Goal: Task Accomplishment & Management: Complete application form

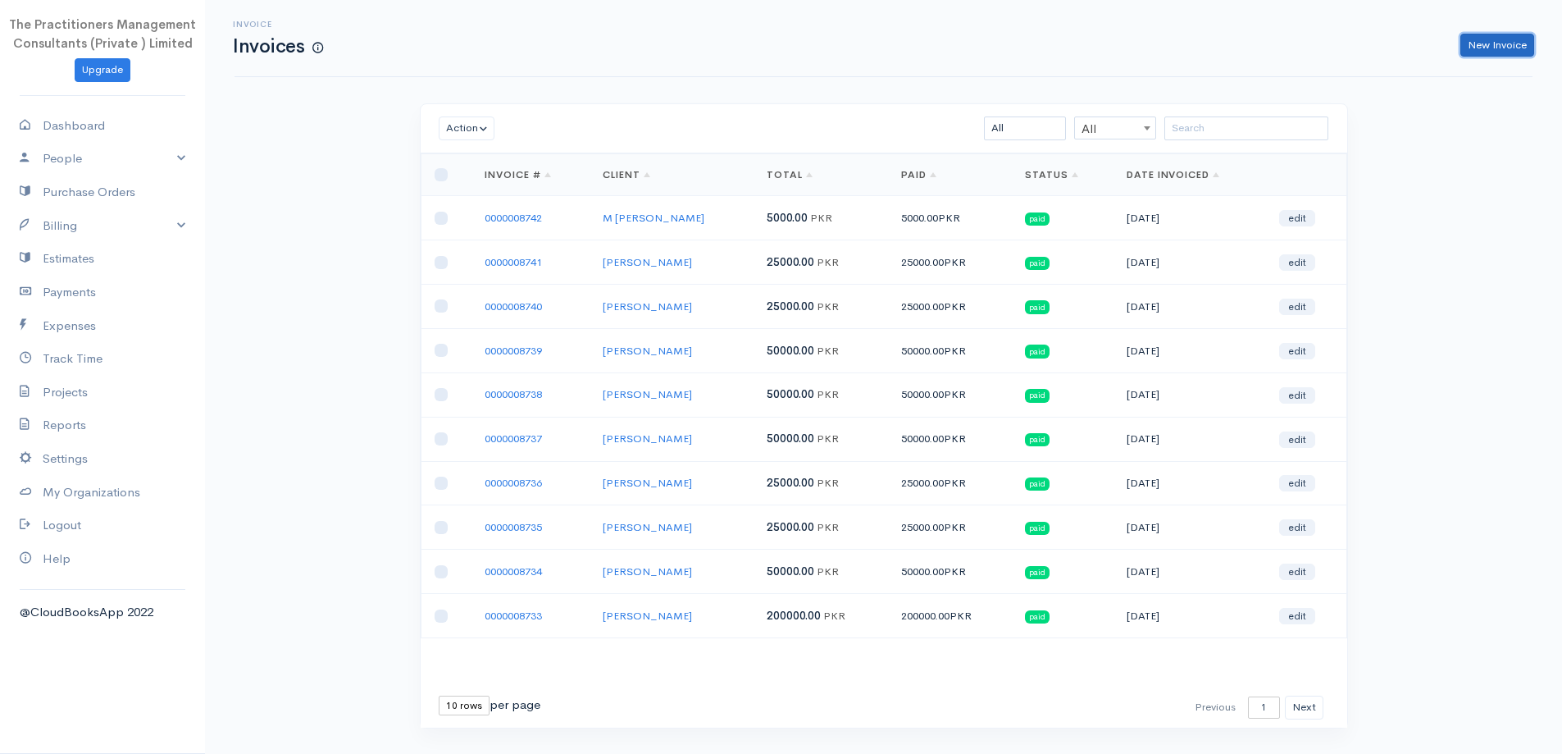
click at [1486, 48] on link "New Invoice" at bounding box center [1497, 46] width 74 height 24
click at [1497, 48] on div "Invoice Invoices New Invoice" at bounding box center [884, 38] width 1318 height 37
click at [1494, 48] on div "Invoice Invoices New Invoice" at bounding box center [884, 38] width 1318 height 37
click at [1491, 45] on div "Invoice Invoices New Invoice" at bounding box center [884, 38] width 1318 height 37
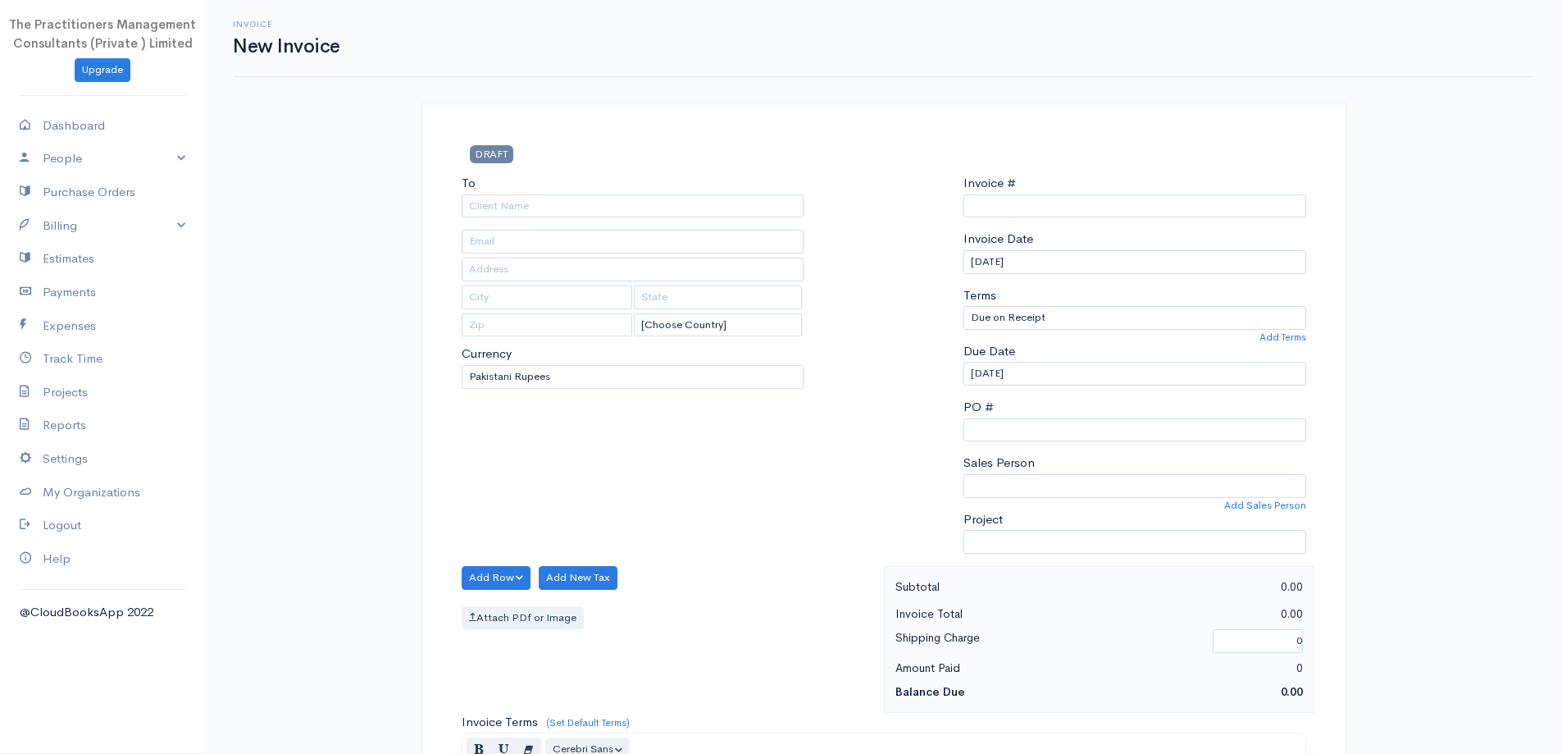
select select "[GEOGRAPHIC_DATA]"
type input "0000008743"
select select "PKR"
type input "0000008743"
select select "[GEOGRAPHIC_DATA]"
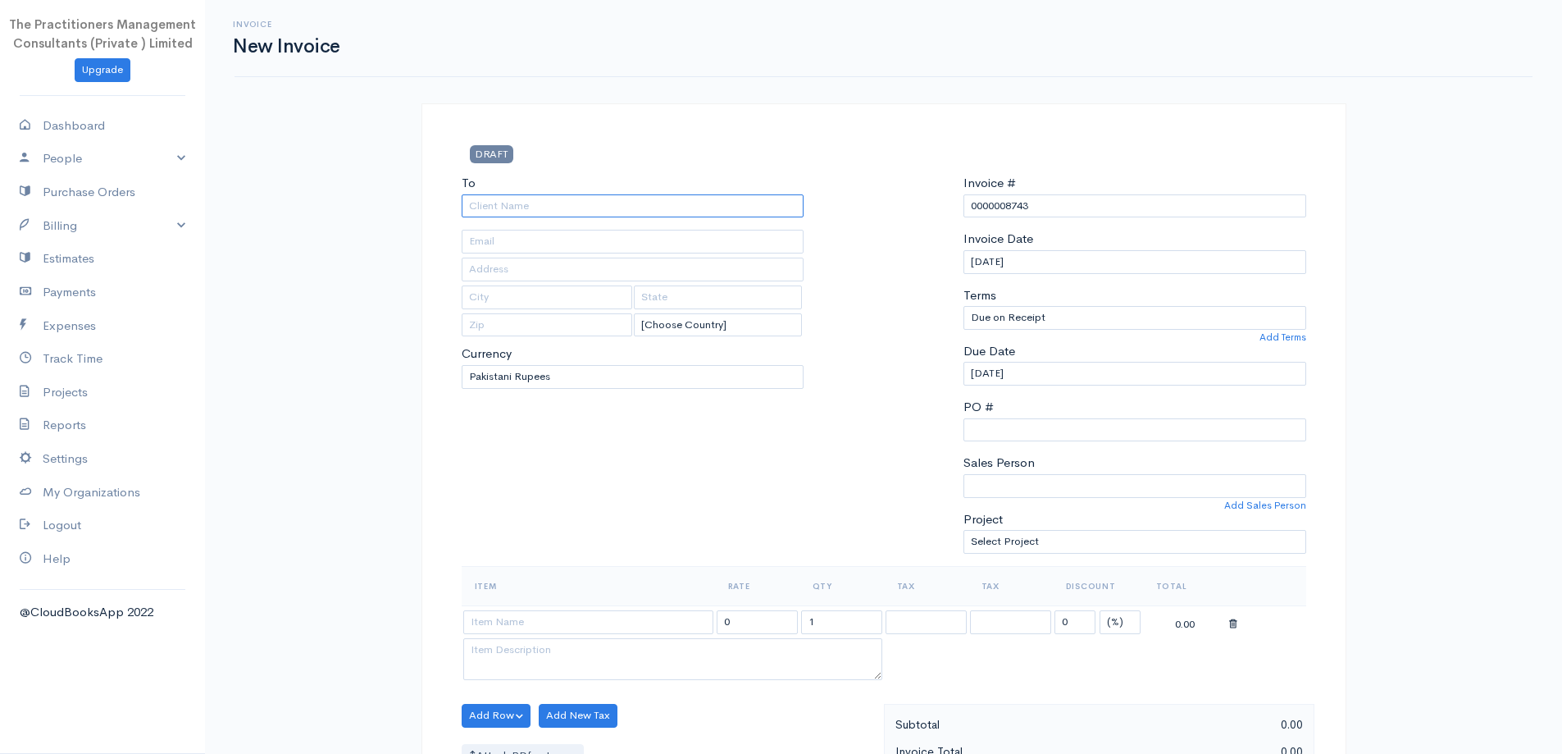
click at [718, 213] on input "To" at bounding box center [633, 206] width 343 height 24
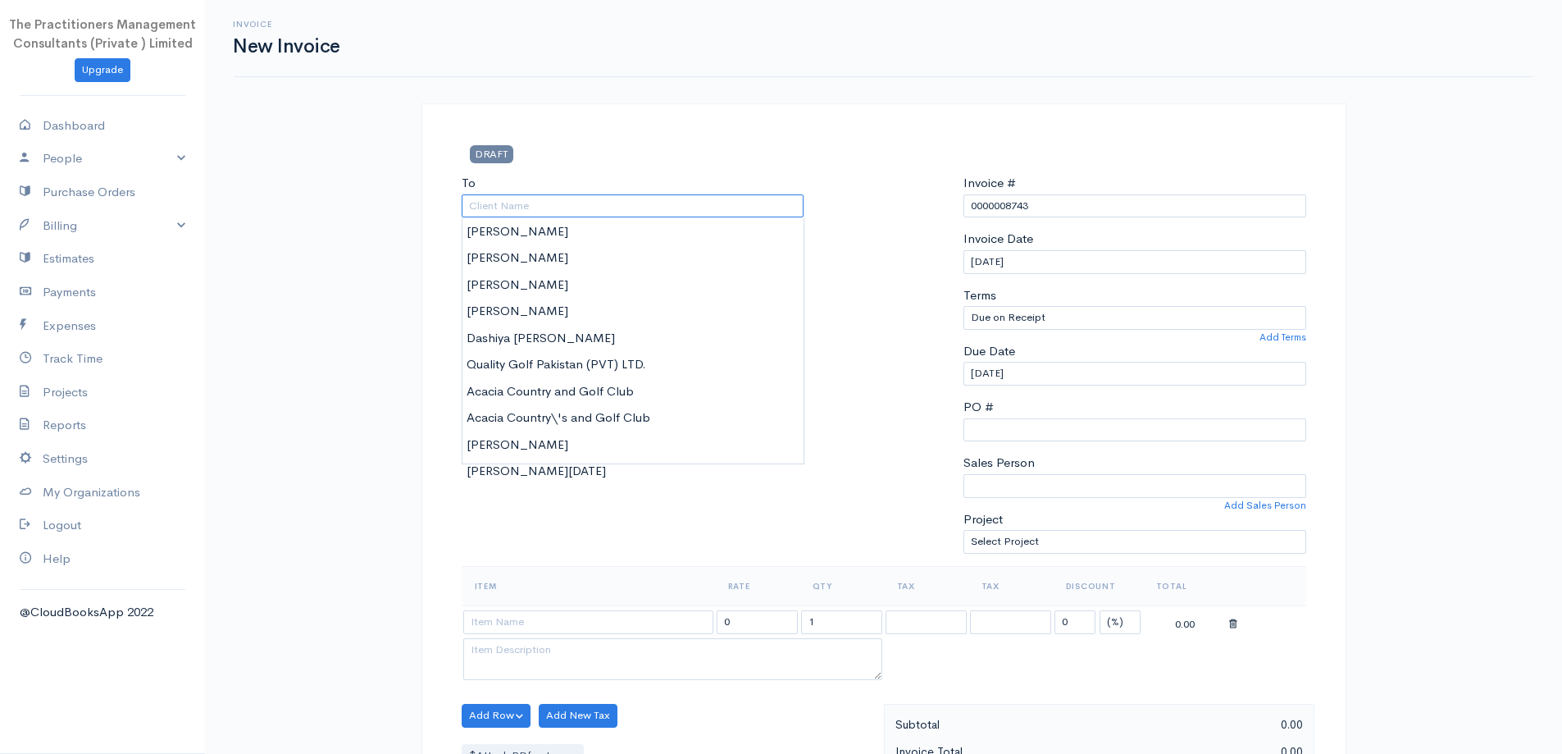
type input "d"
type input "D"
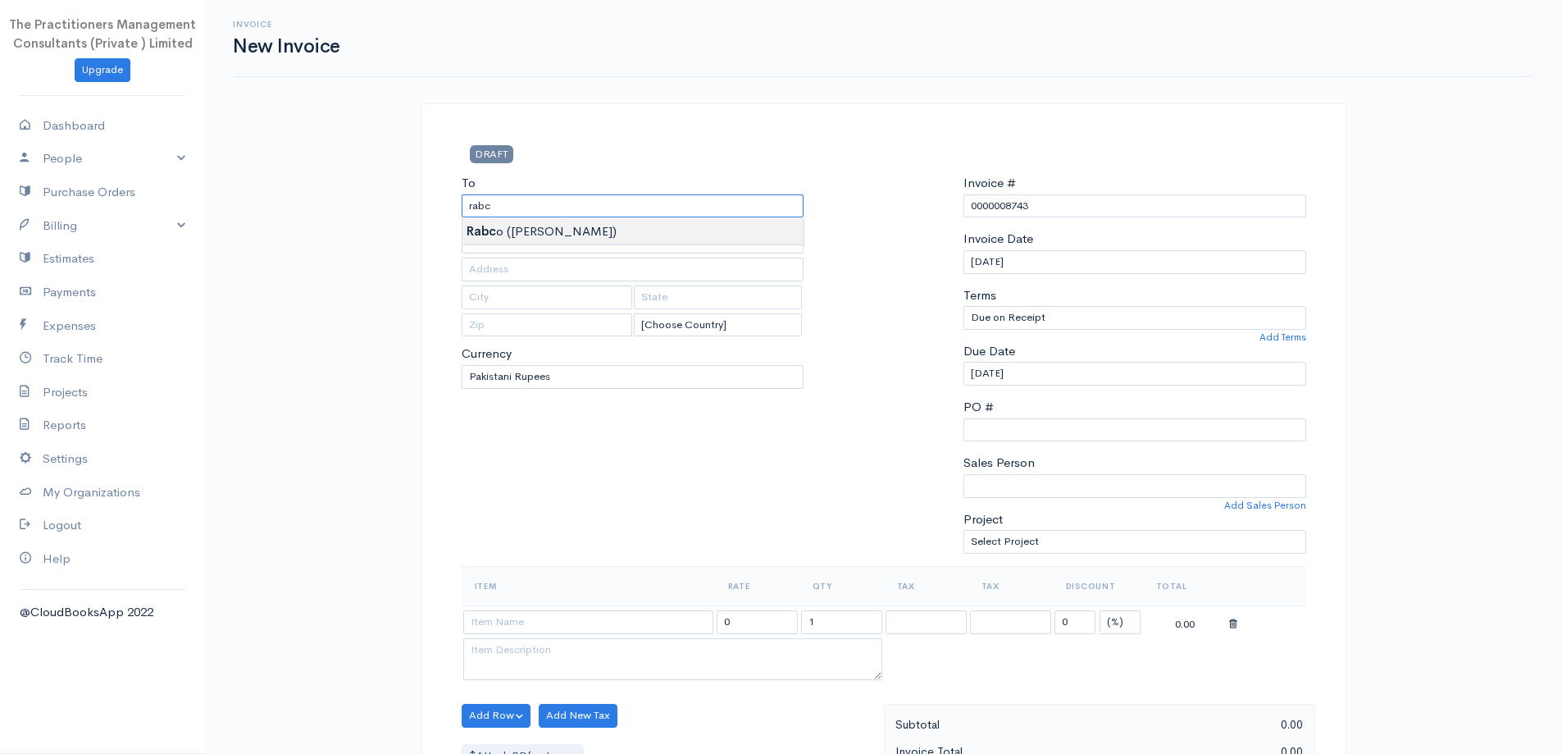
type input "Rabco ([PERSON_NAME])"
click at [674, 225] on body "The Practitioners Management Consultants (Private ) Limited Upgrade Dashboard P…" at bounding box center [781, 719] width 1562 height 1439
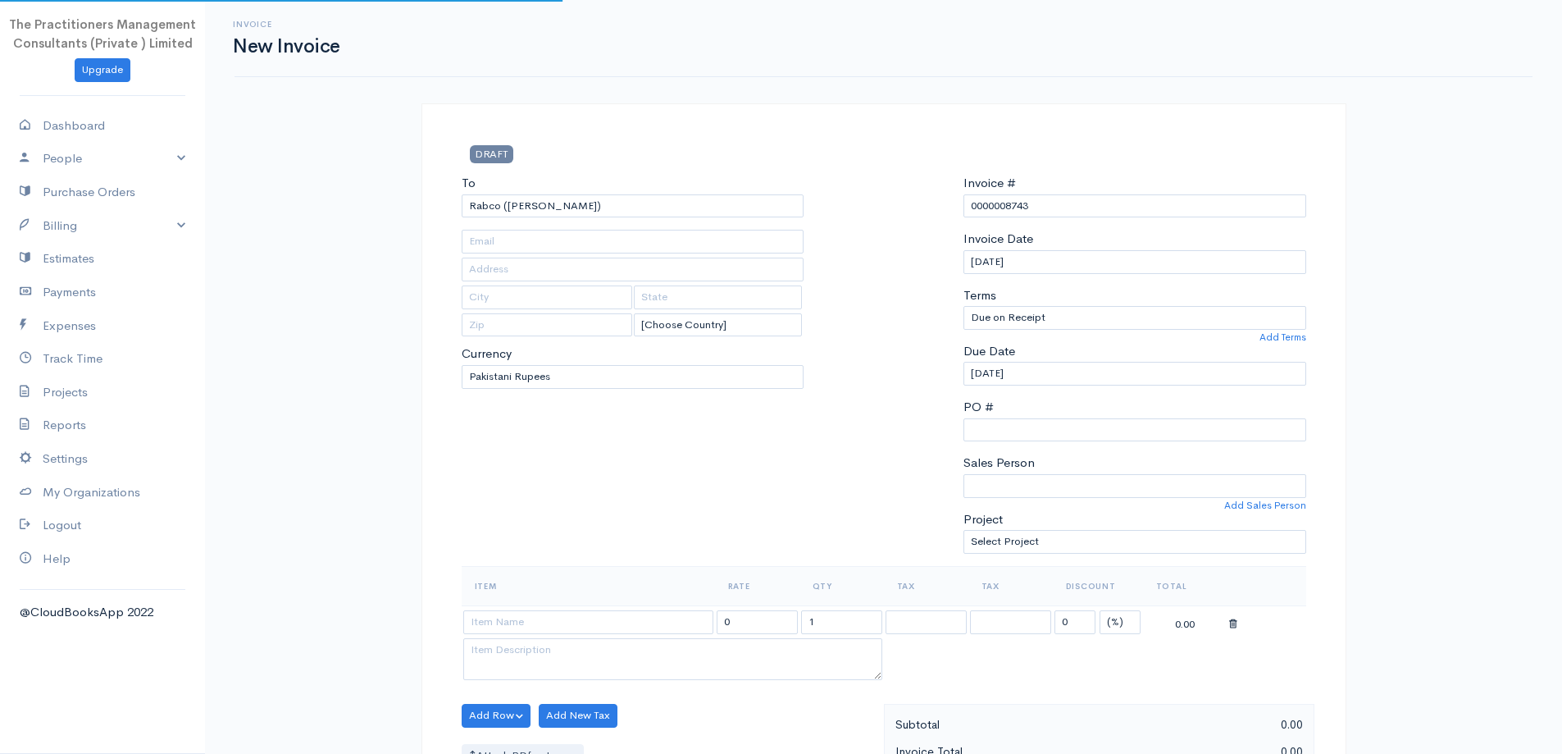
type input "3495"
type input "SHOP [STREET_ADDRESS][PERSON_NAME][PERSON_NAME]"
type input "[GEOGRAPHIC_DATA] - [GEOGRAPHIC_DATA]"
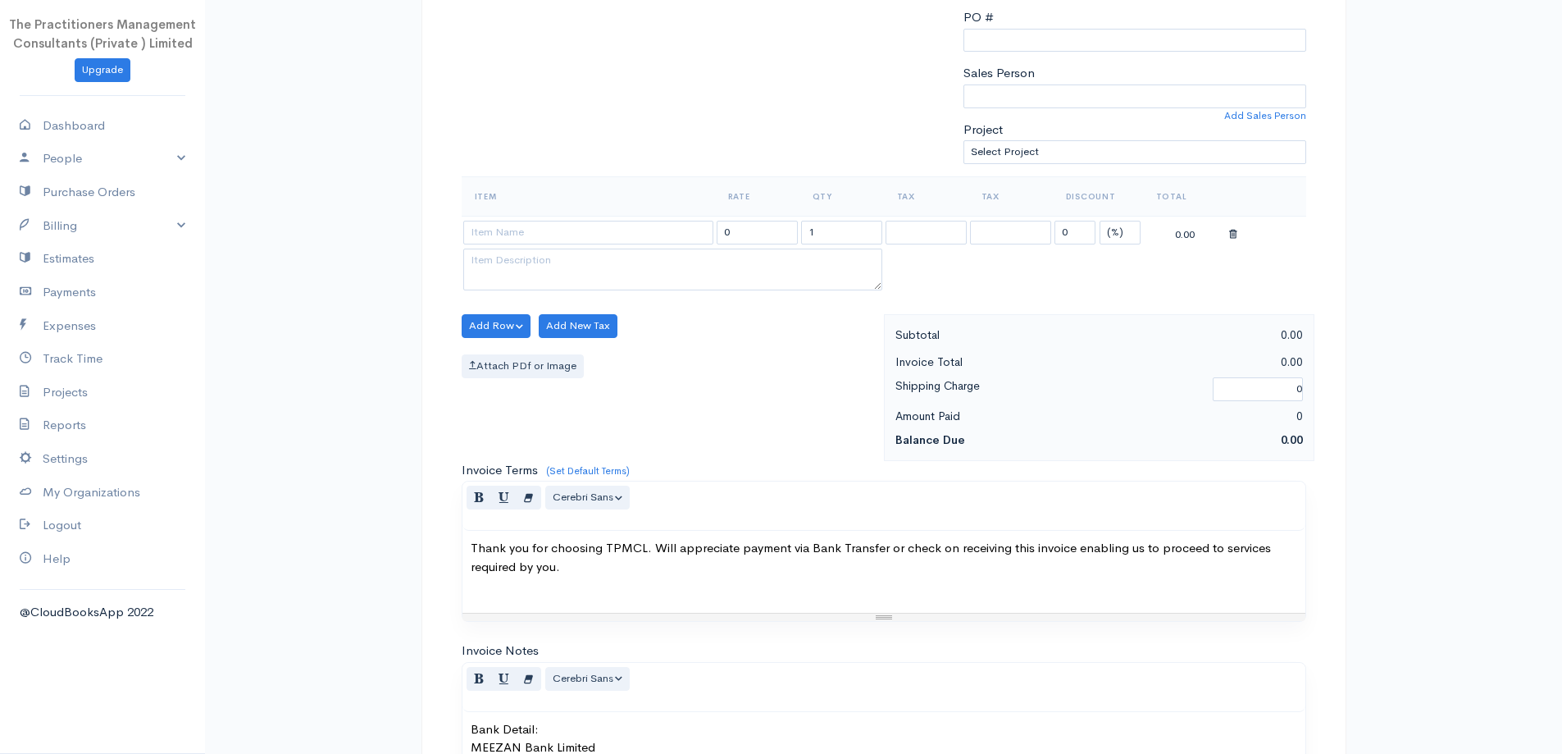
scroll to position [410, 0]
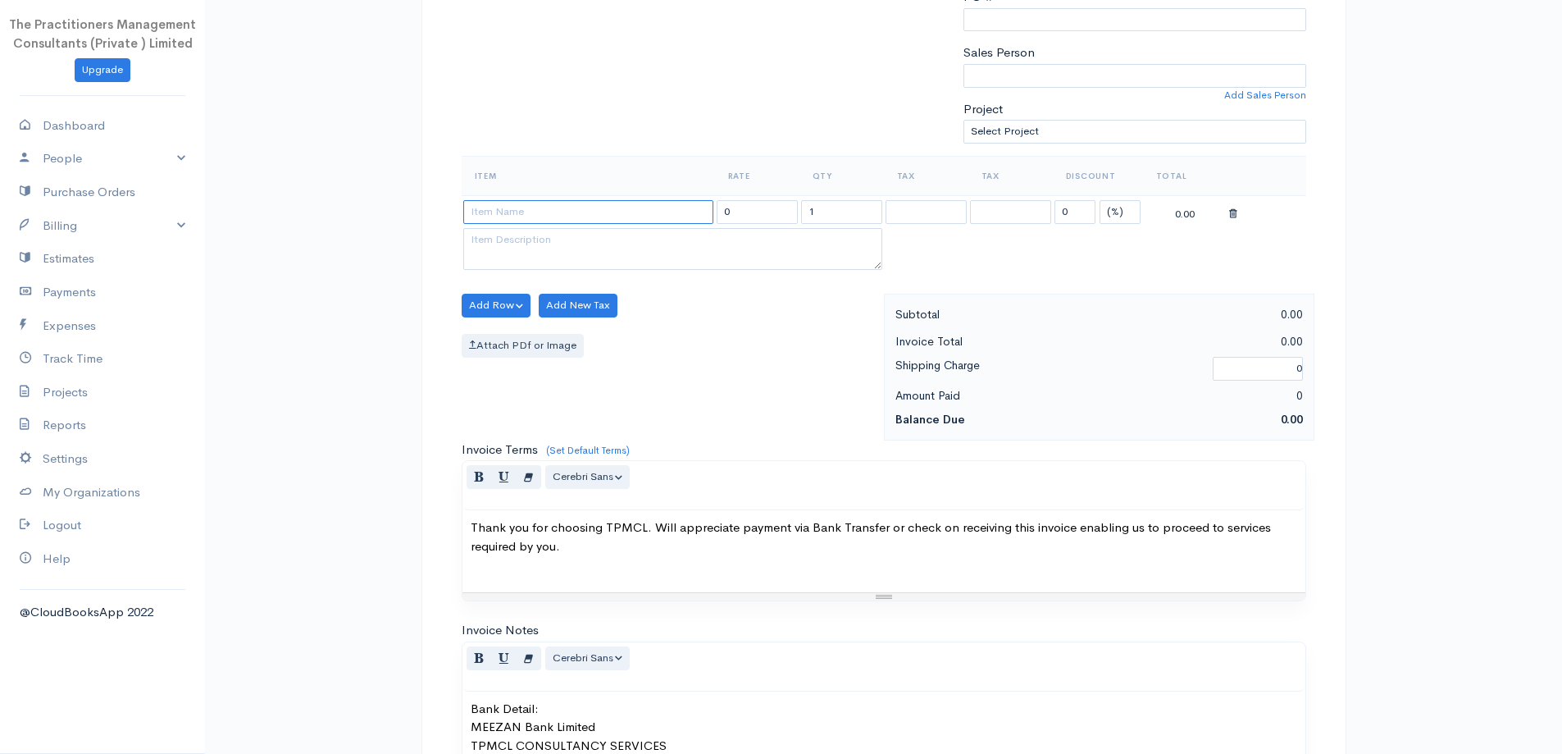
click at [568, 217] on input at bounding box center [588, 212] width 250 height 24
drag, startPoint x: 548, startPoint y: 310, endPoint x: 559, endPoint y: 284, distance: 28.6
drag, startPoint x: 559, startPoint y: 284, endPoint x: 637, endPoint y: 201, distance: 113.7
click at [637, 201] on input "(Filling of GST Return Since [DATE] till Date)(Submission of Manual returns wit…" at bounding box center [588, 212] width 250 height 24
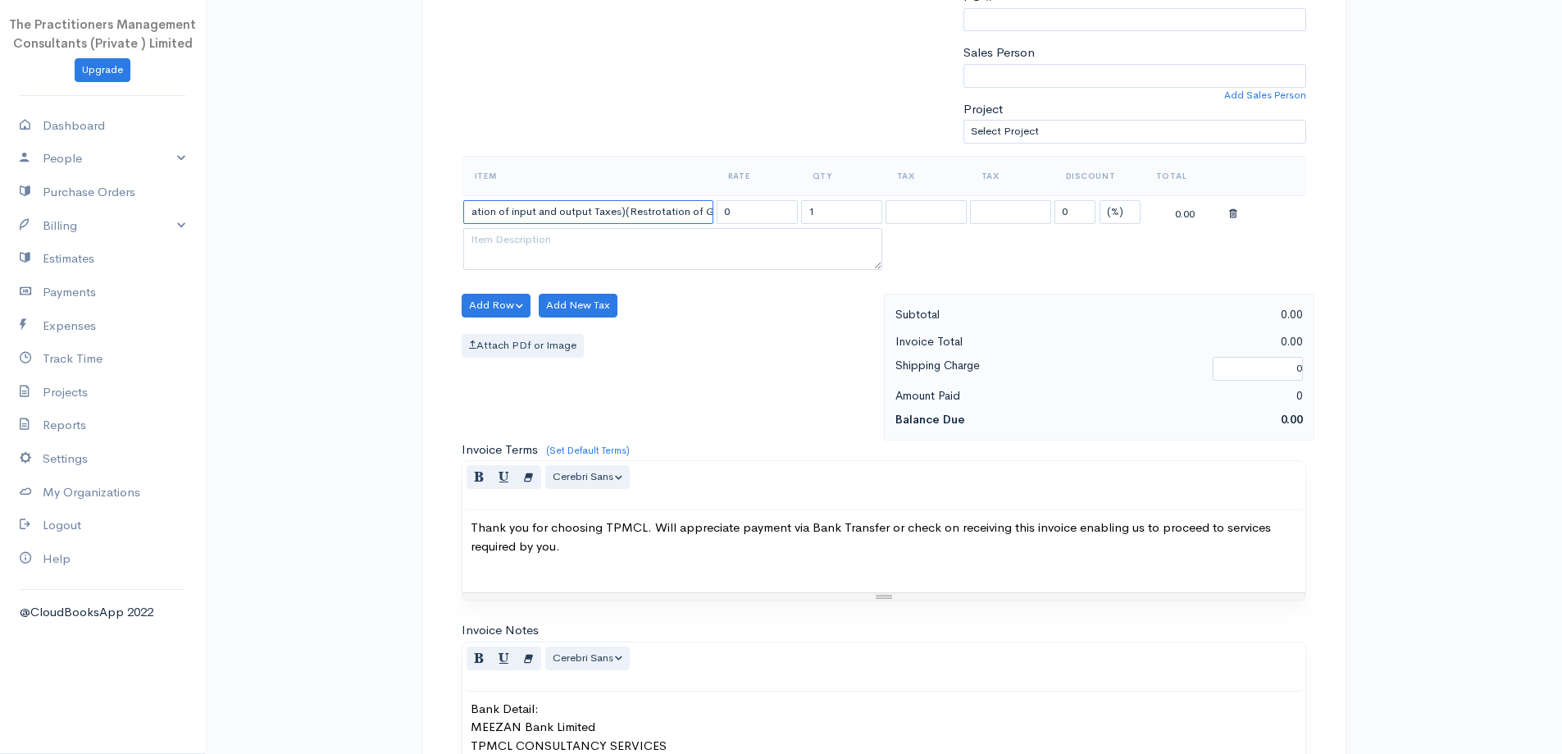
scroll to position [0, 521]
click at [658, 215] on input "(Filling of GST Return Since [DATE] till Date)(Submission of Manual returns wit…" at bounding box center [588, 212] width 250 height 24
click at [599, 323] on div "Add Row Add Item Row Add Time Row Add New Tax Attach PDf or Image" at bounding box center [668, 367] width 430 height 147
click at [672, 216] on input "(Filling of GST Return Since [DATE] till Date)(Submission of Manual returns wit…" at bounding box center [588, 212] width 250 height 24
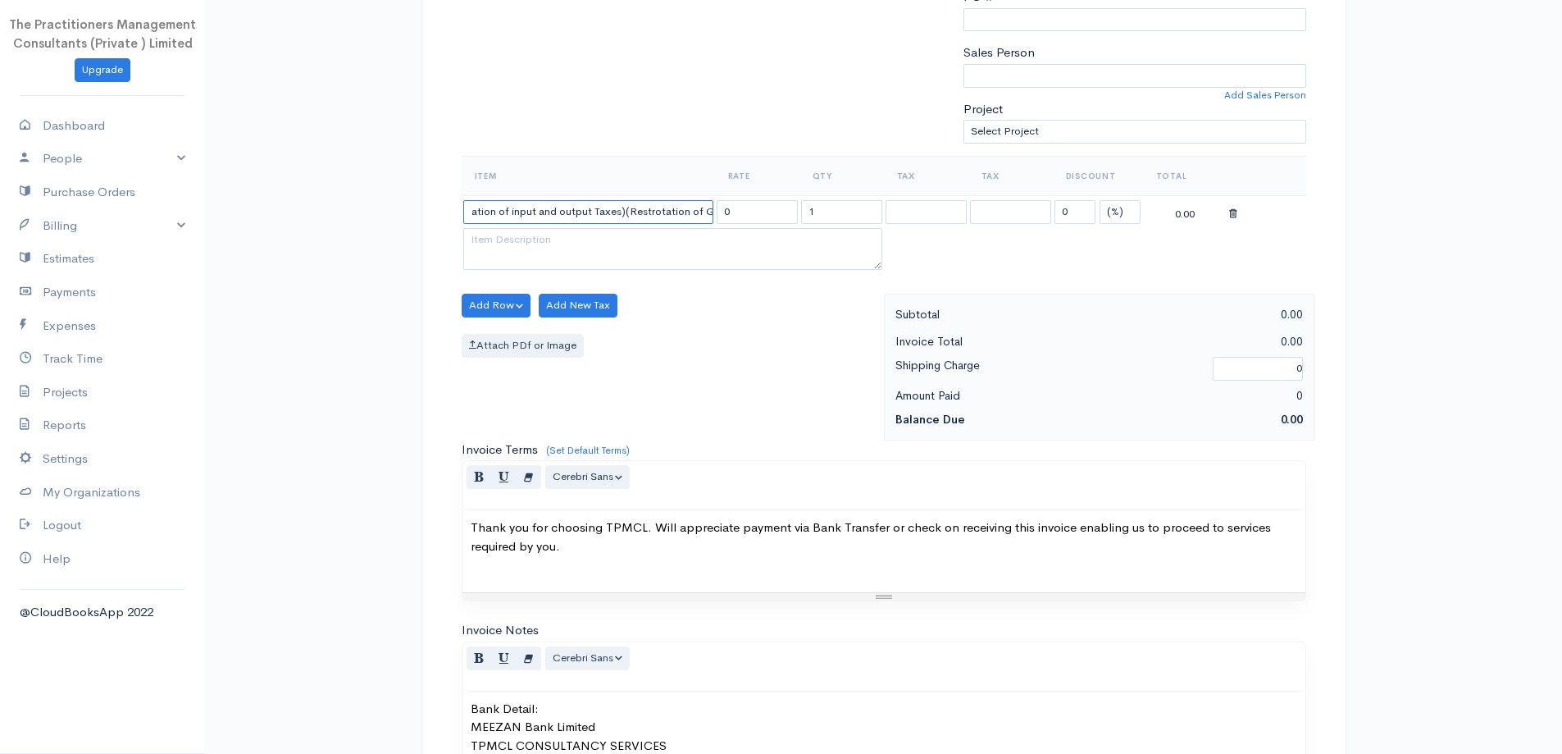
scroll to position [0, 516]
click at [655, 212] on input "(Filling of GST Return Since [DATE] till Date)(Submission of Manual returns wit…" at bounding box center [588, 212] width 250 height 24
type input "(Filling of GST return since [DATE] till date)(Submission of manual returns wit…"
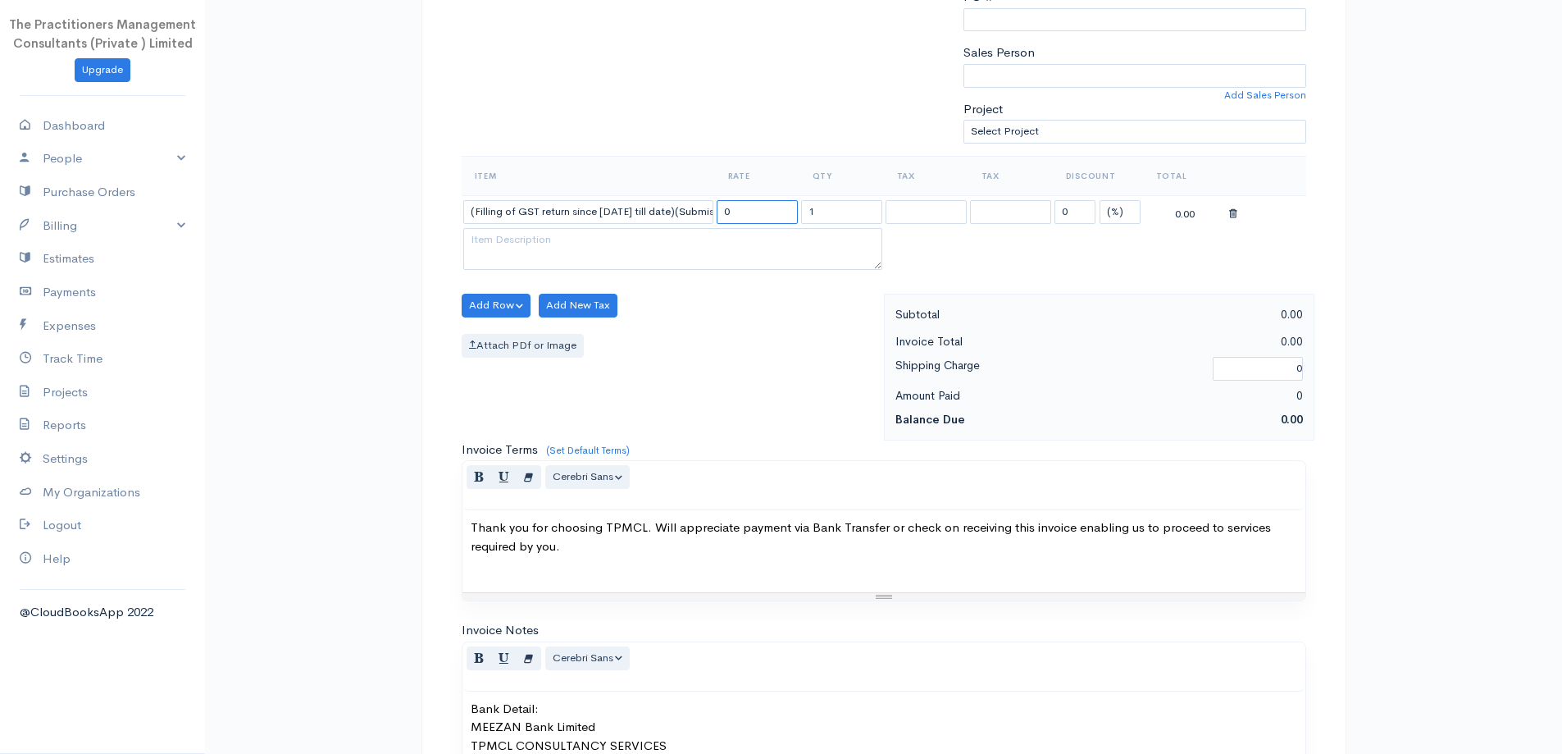
click at [742, 218] on input "0" at bounding box center [757, 212] width 81 height 24
type input "3000000"
click at [797, 328] on div "Add Row Add Item Row Add Time Row Add New Tax Attach PDf or Image" at bounding box center [668, 367] width 430 height 147
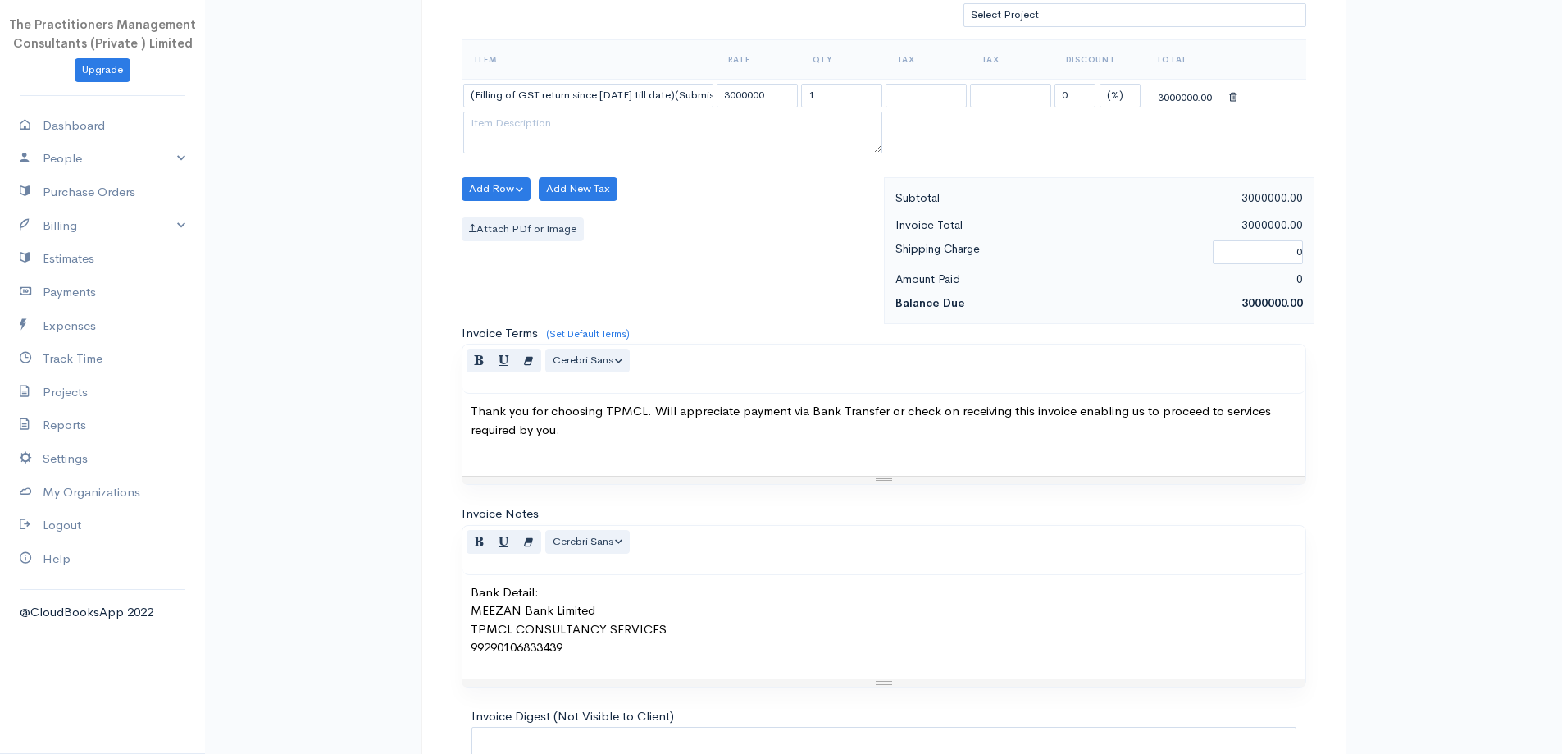
scroll to position [685, 0]
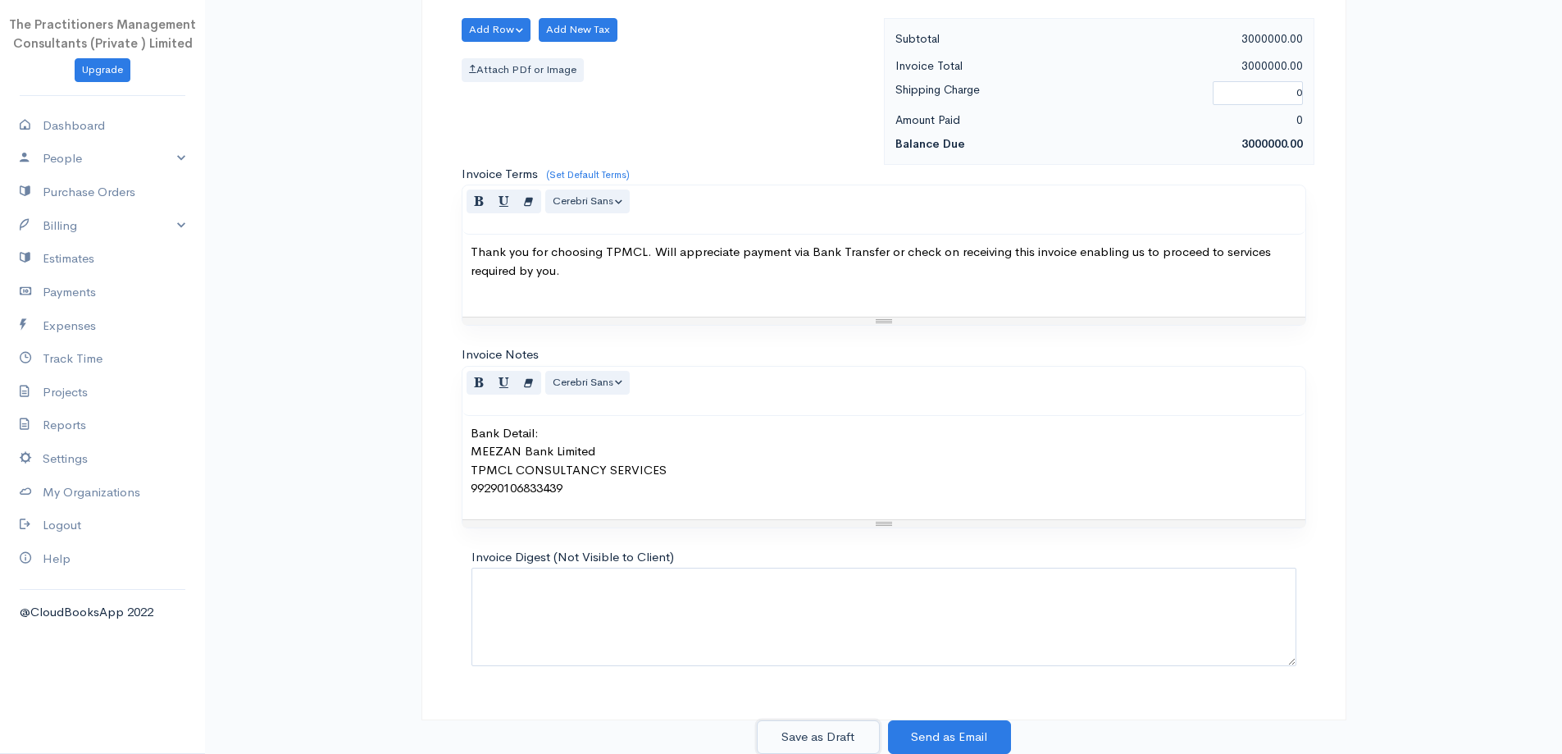
click at [768, 726] on button "Save as Draft" at bounding box center [818, 737] width 123 height 34
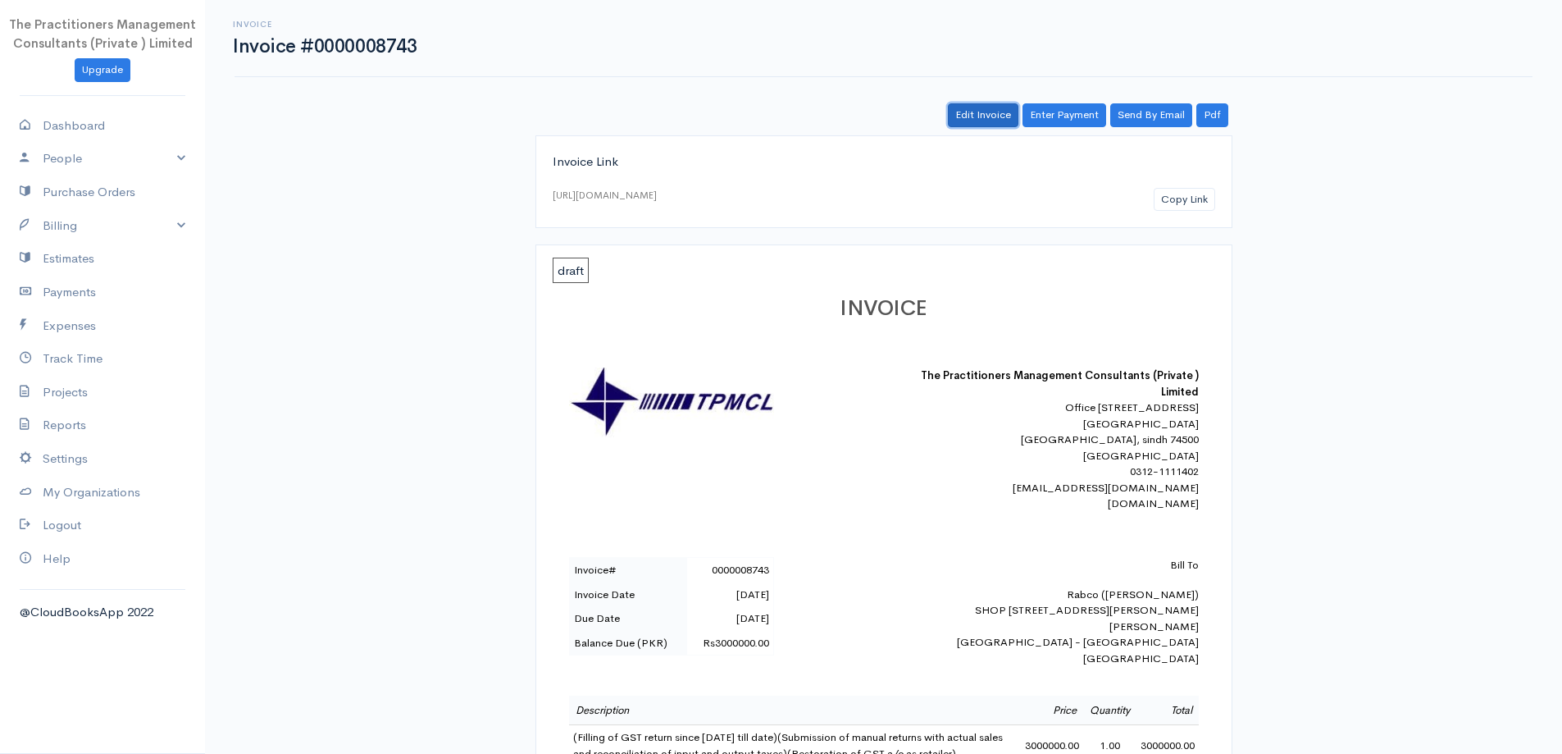
click at [968, 112] on link "Edit Invoice" at bounding box center [983, 115] width 71 height 24
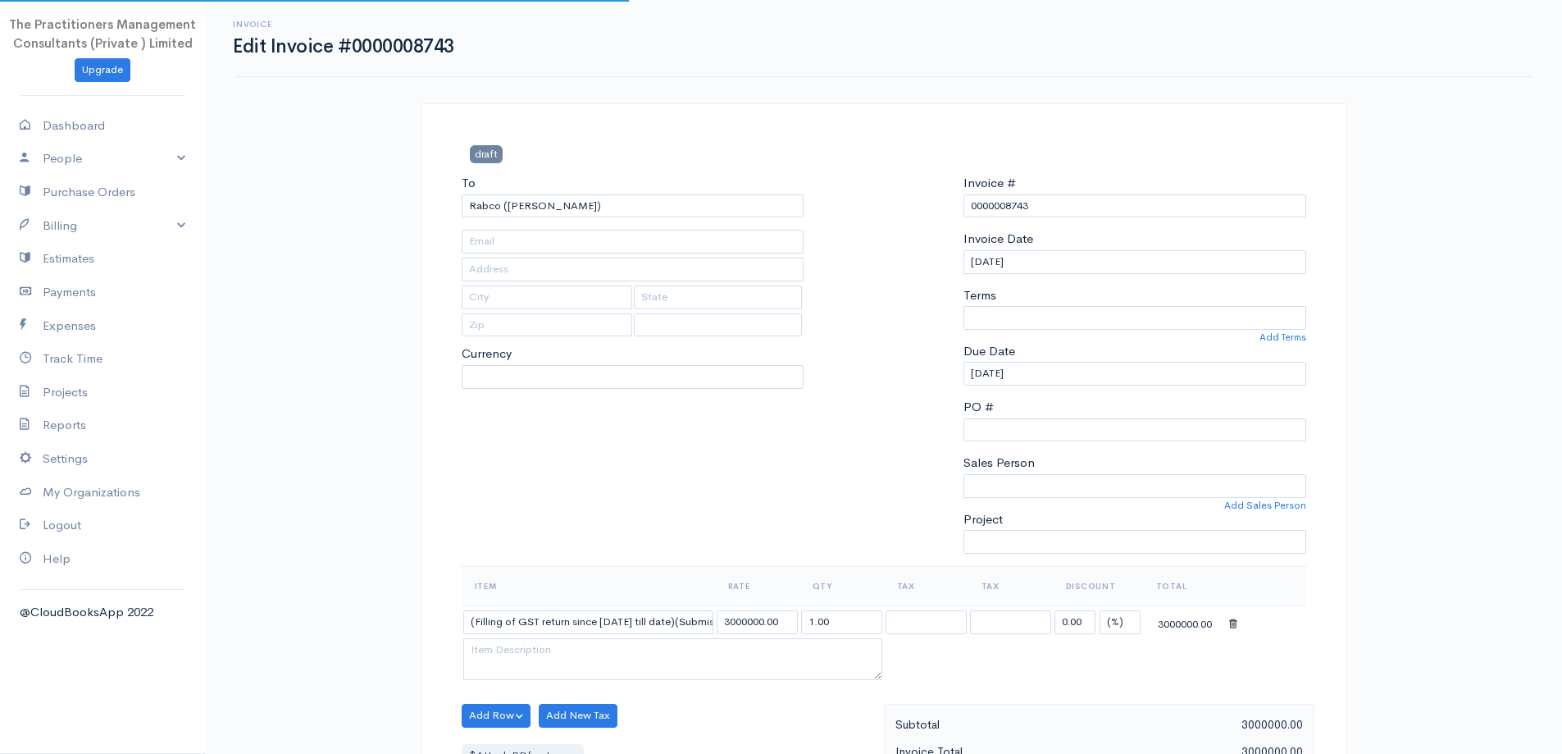
type input "3495"
type input "SHOP [STREET_ADDRESS][PERSON_NAME][PERSON_NAME]"
type input "[GEOGRAPHIC_DATA] - [GEOGRAPHIC_DATA]"
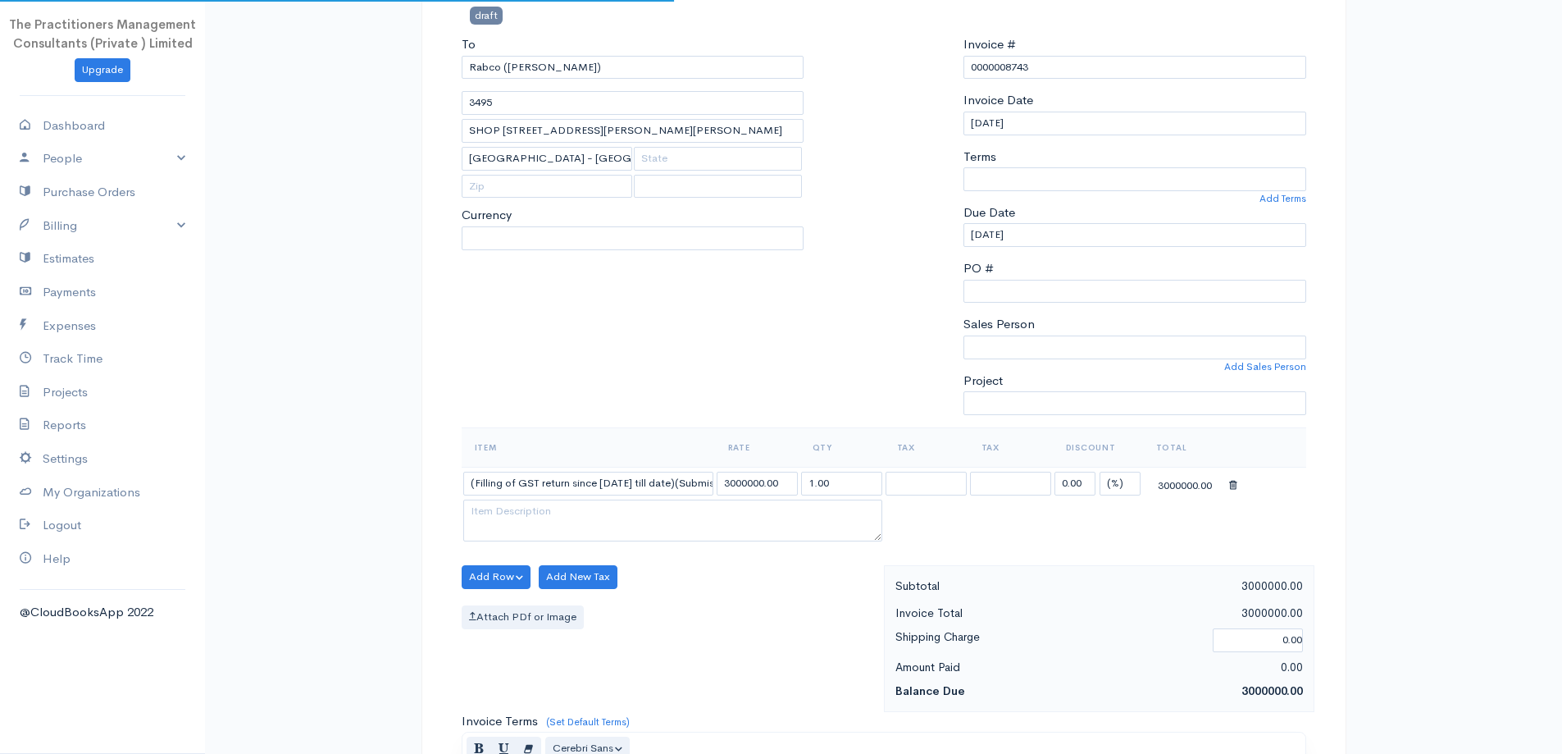
select select
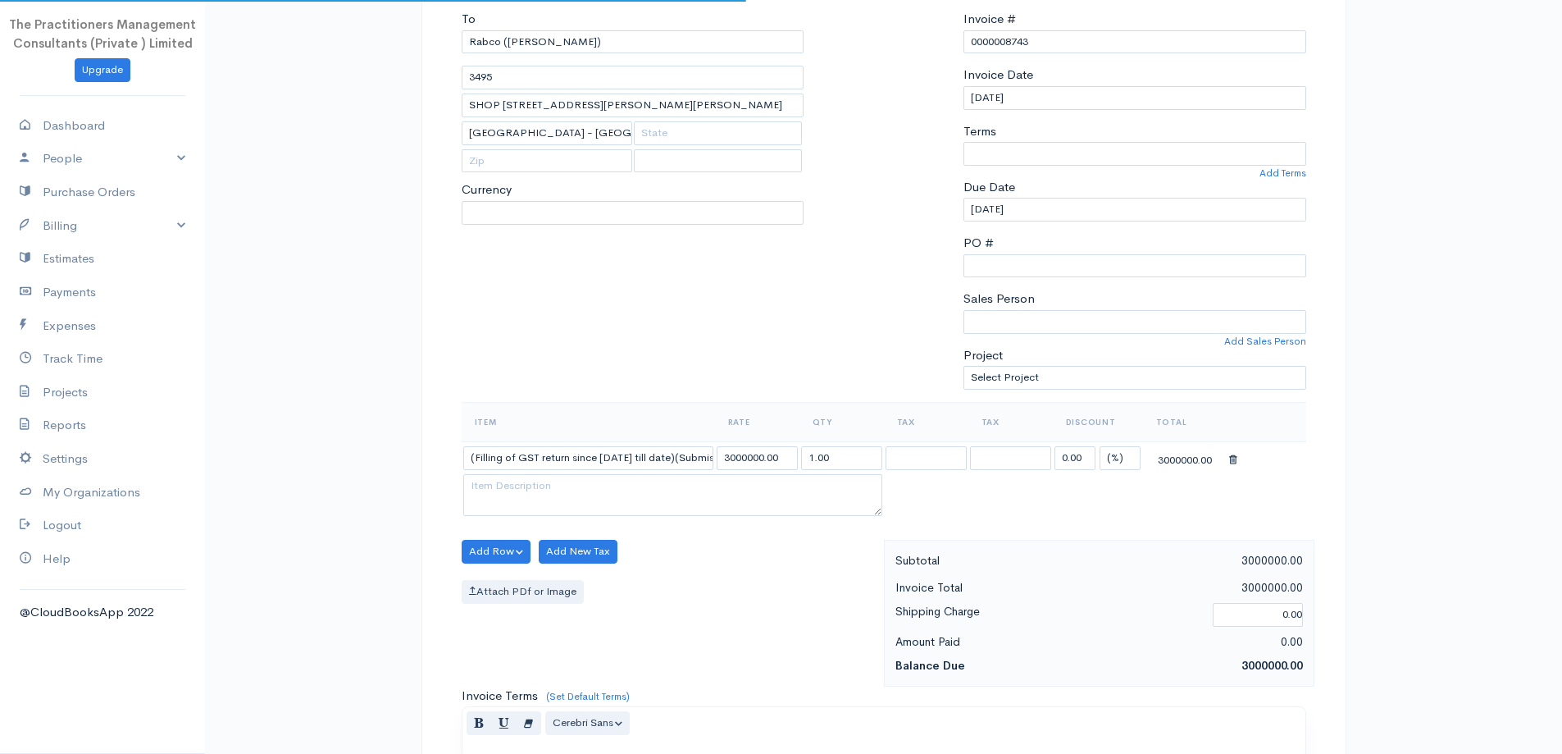
select select "[GEOGRAPHIC_DATA]"
select select "PKR"
select select "0"
click at [683, 472] on td "(Filling of GST return since [DATE] till date)(Submission of manual returns wit…" at bounding box center [588, 457] width 253 height 32
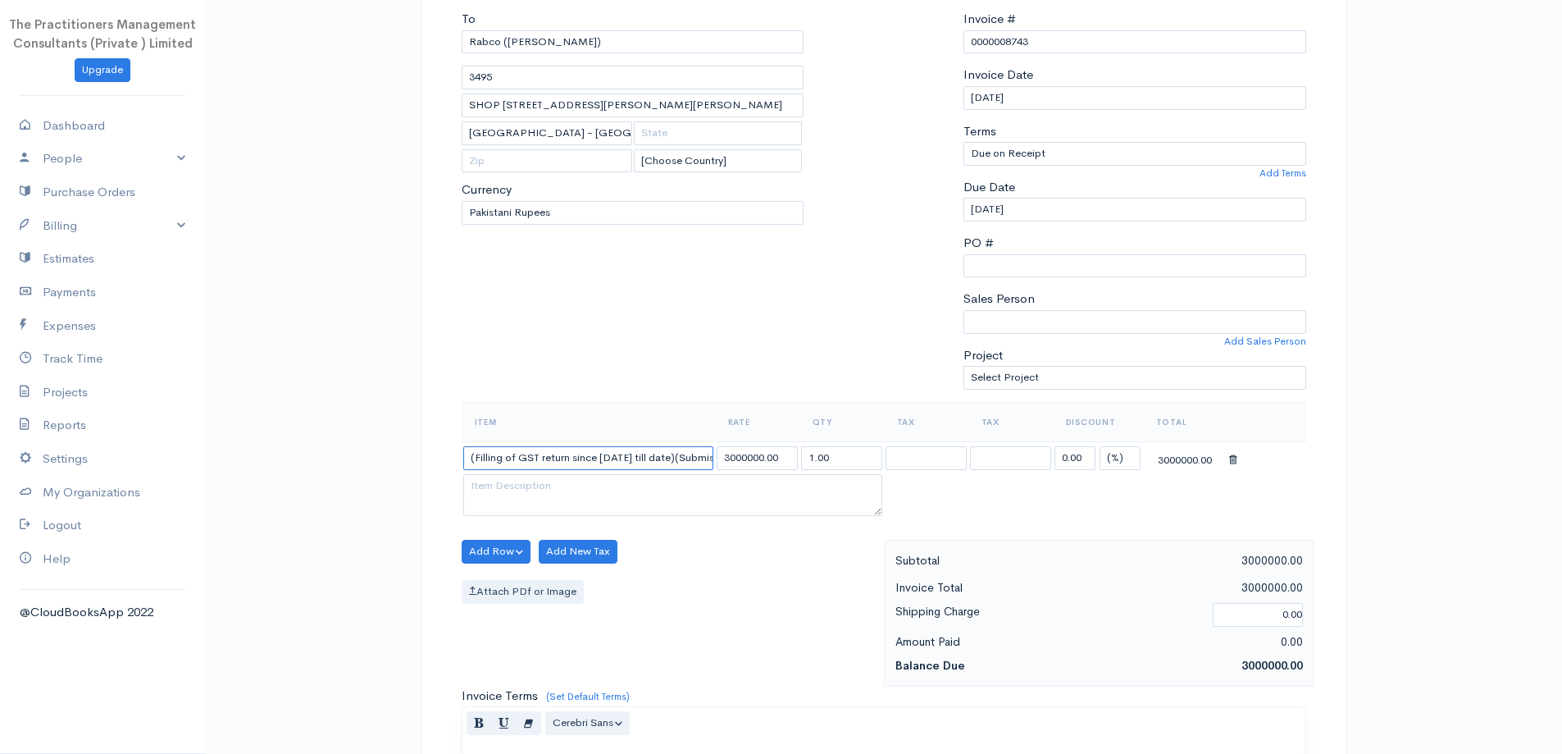
click at [688, 460] on input "(Filling of GST return since [DATE] till date)(Submission of manual returns wit…" at bounding box center [588, 458] width 250 height 24
click at [680, 456] on input "(Filling of GST return since [DATE] till date)(Submission of manual returns wit…" at bounding box center [588, 458] width 250 height 24
click at [726, 397] on div "To [GEOGRAPHIC_DATA] ([PERSON_NAME]) 3495 [STREET_ADDRESS][PERSON_NAME][PERSON_…" at bounding box center [632, 206] width 359 height 392
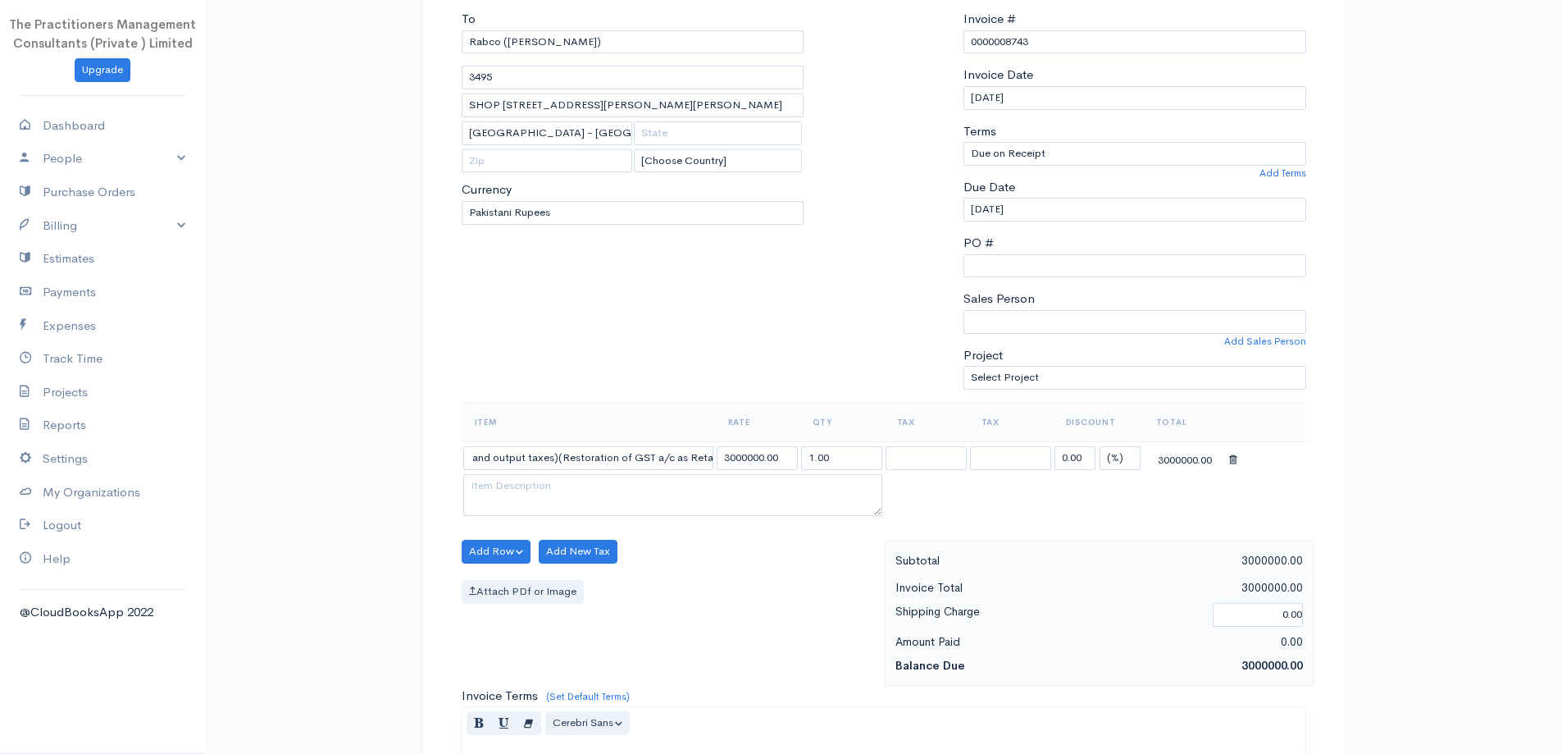
scroll to position [0, 0]
type input "(Filling of GST return since [DATE] till date)(Submission of manual returns wit…"
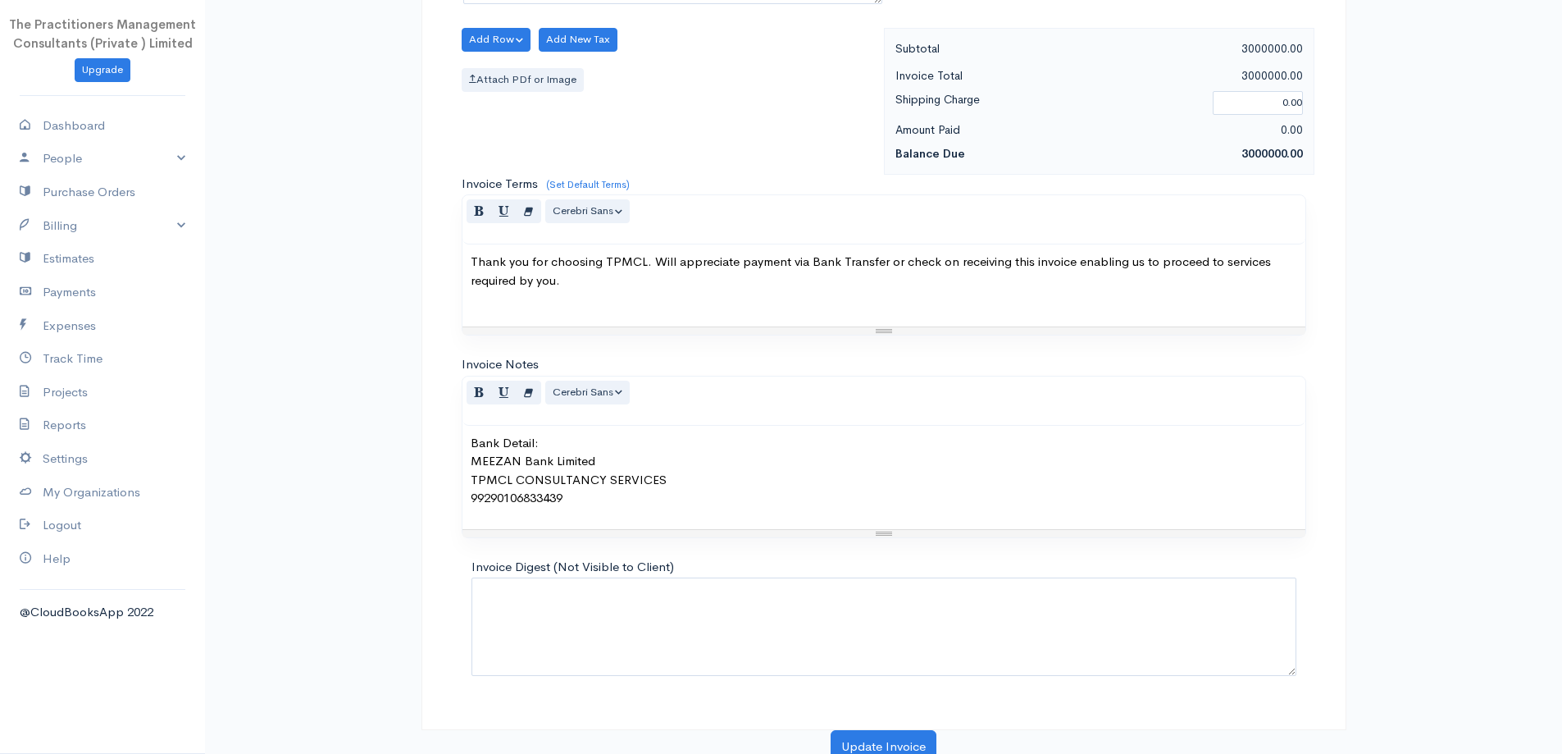
scroll to position [685, 0]
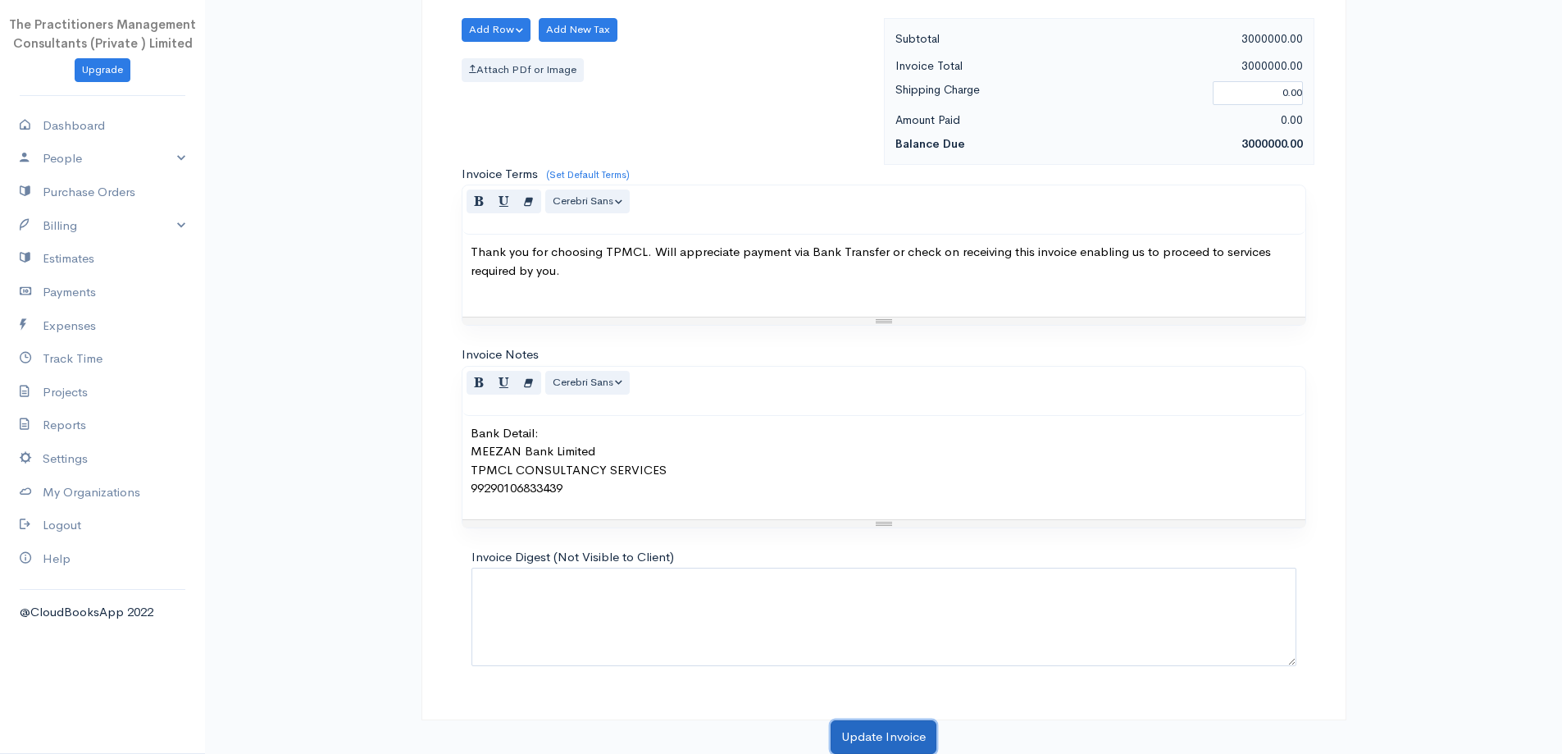
click at [888, 734] on button "Update Invoice" at bounding box center [884, 737] width 106 height 34
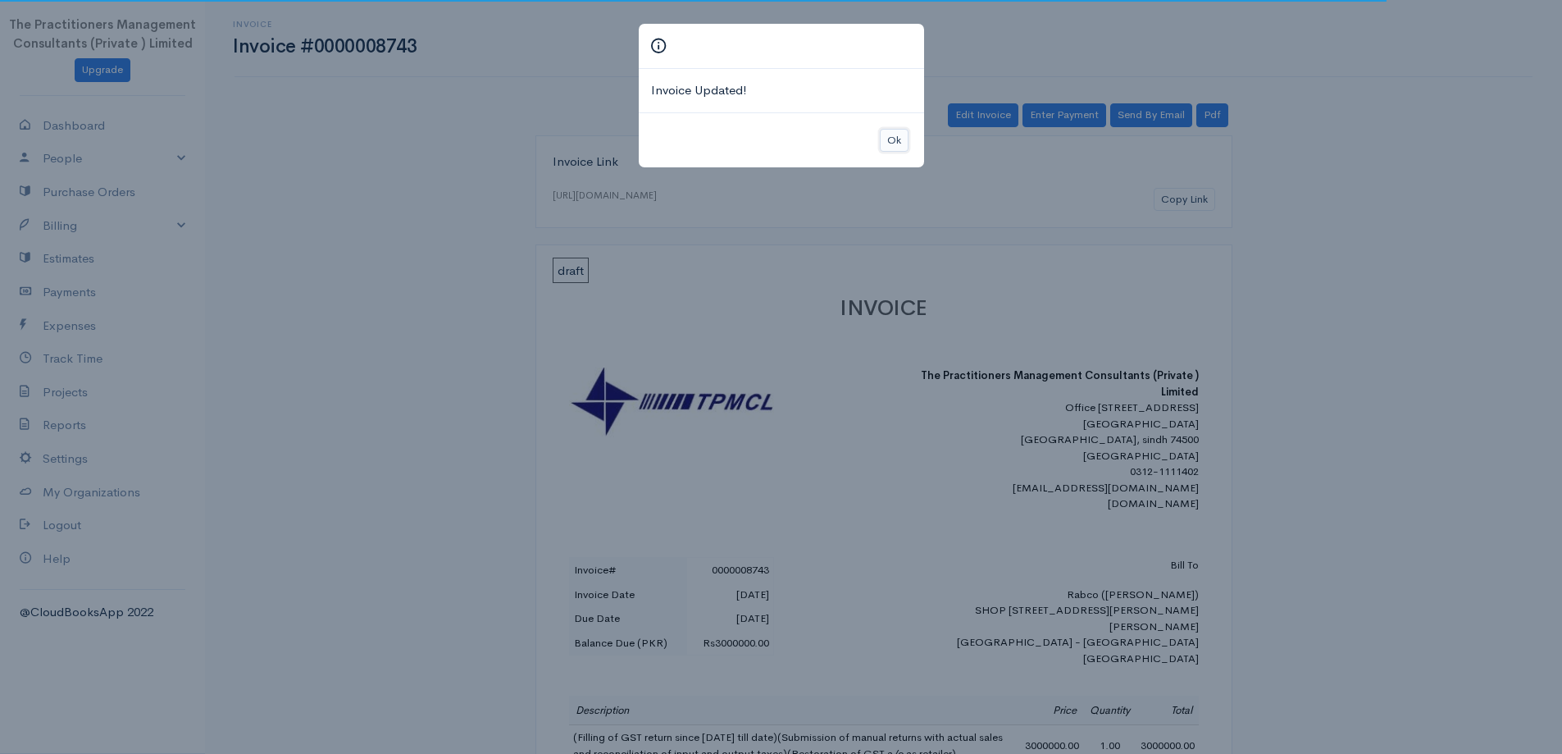
click at [896, 146] on button "Ok" at bounding box center [894, 141] width 29 height 24
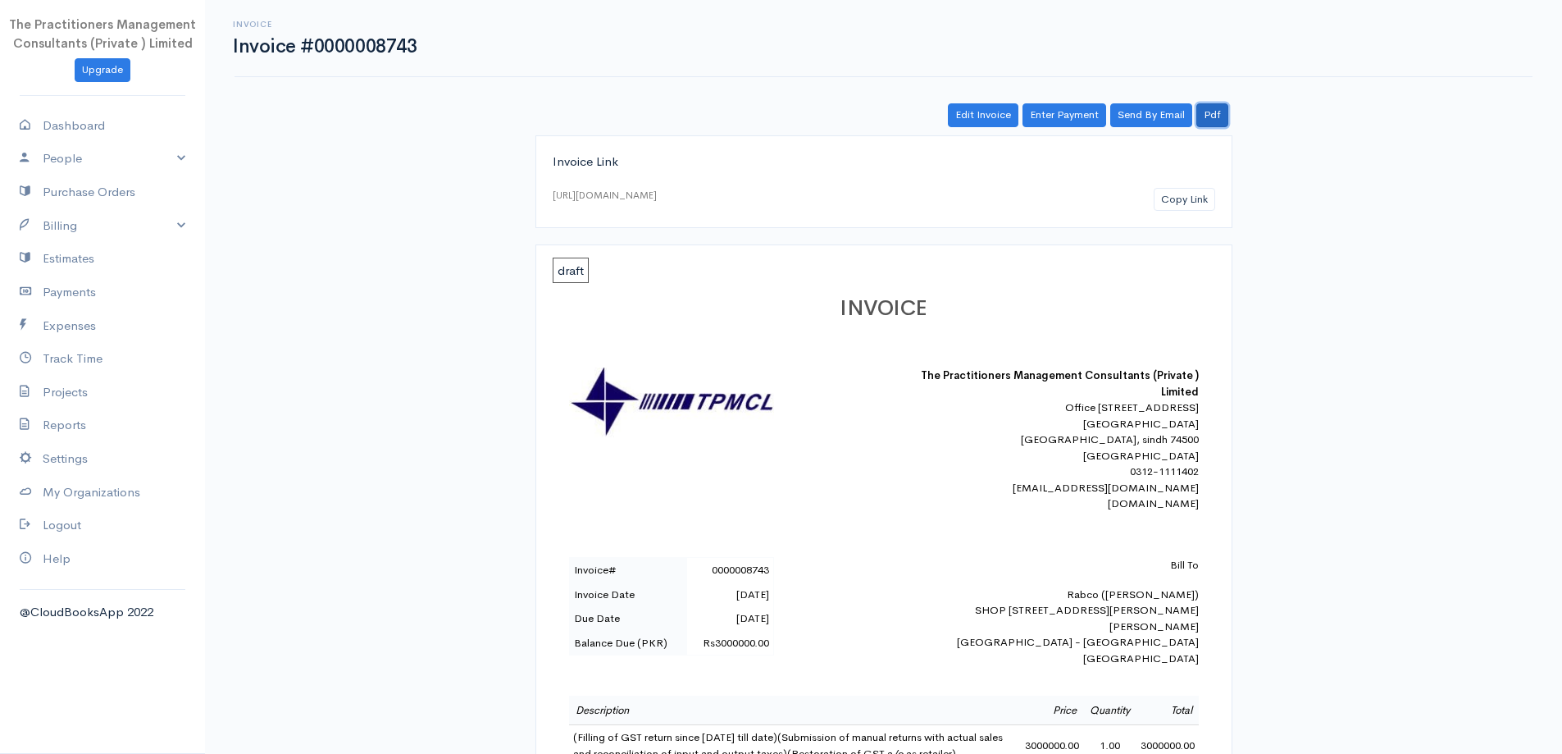
click at [1200, 108] on link "Pdf" at bounding box center [1212, 115] width 32 height 24
click at [66, 221] on link "Billing" at bounding box center [102, 226] width 205 height 34
click at [61, 258] on link "Invoice" at bounding box center [102, 257] width 205 height 30
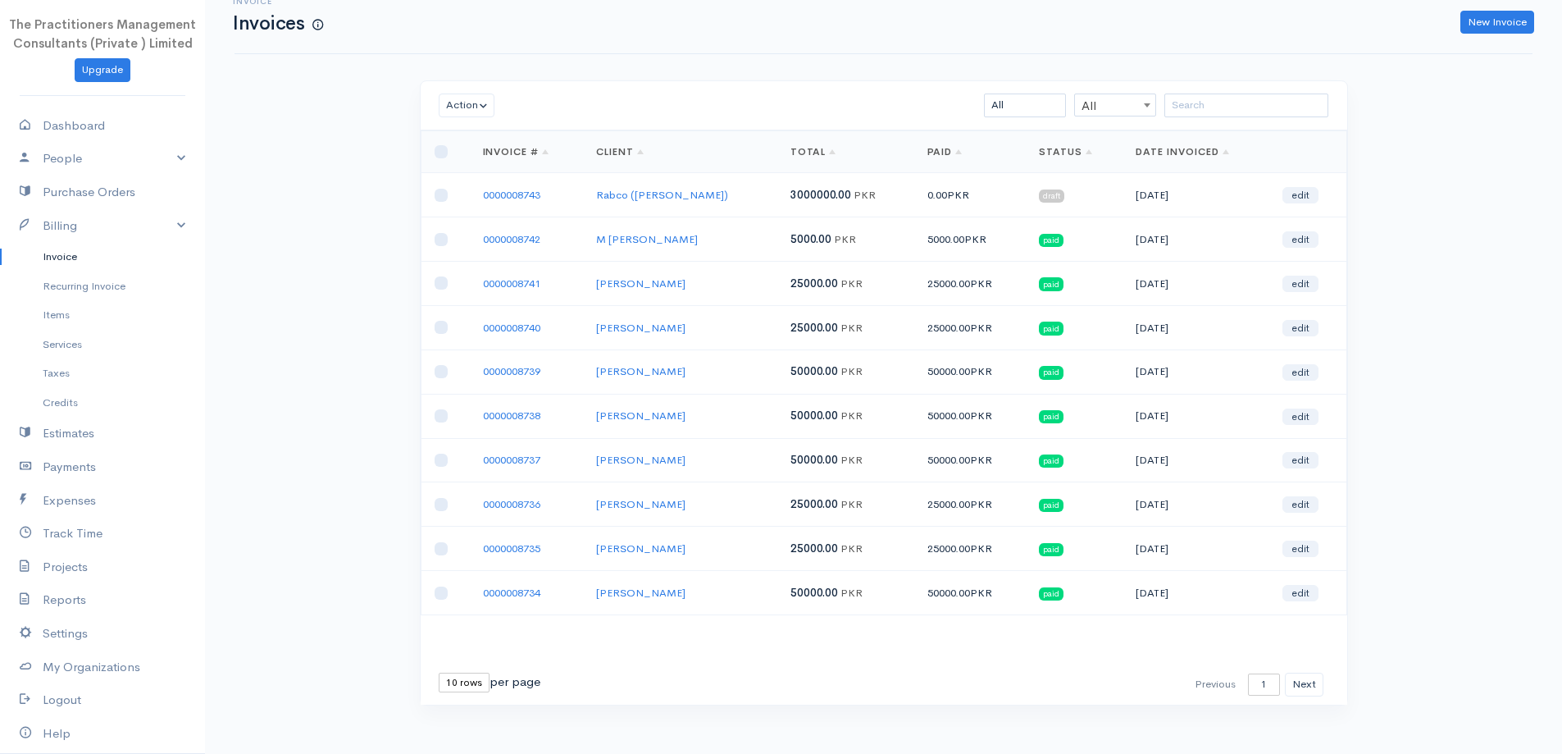
scroll to position [35, 0]
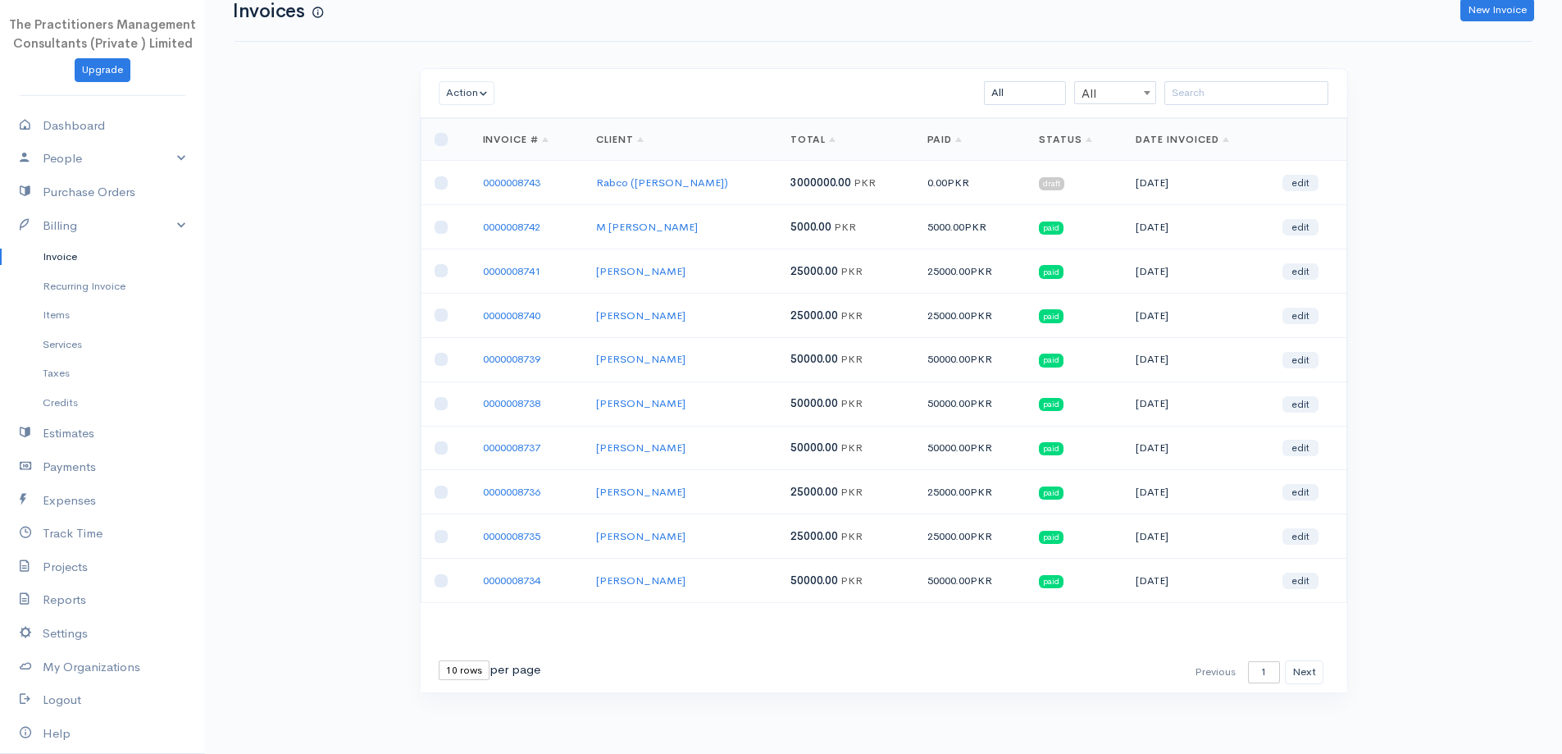
click at [457, 674] on select "10 rows 25 rows 50 rows" at bounding box center [464, 670] width 51 height 20
select select "50"
click at [439, 660] on select "10 rows 25 rows 50 rows" at bounding box center [464, 670] width 51 height 20
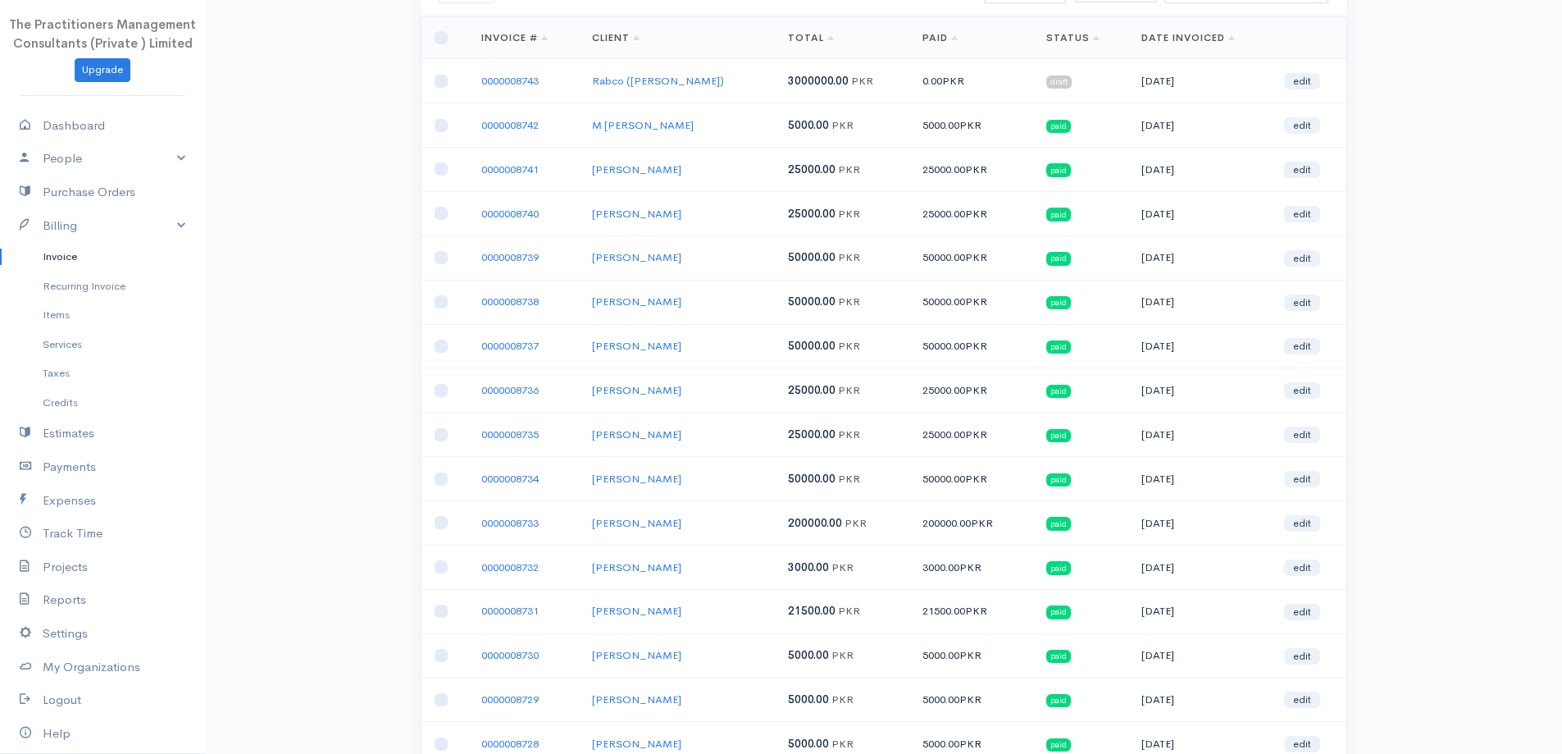
scroll to position [0, 0]
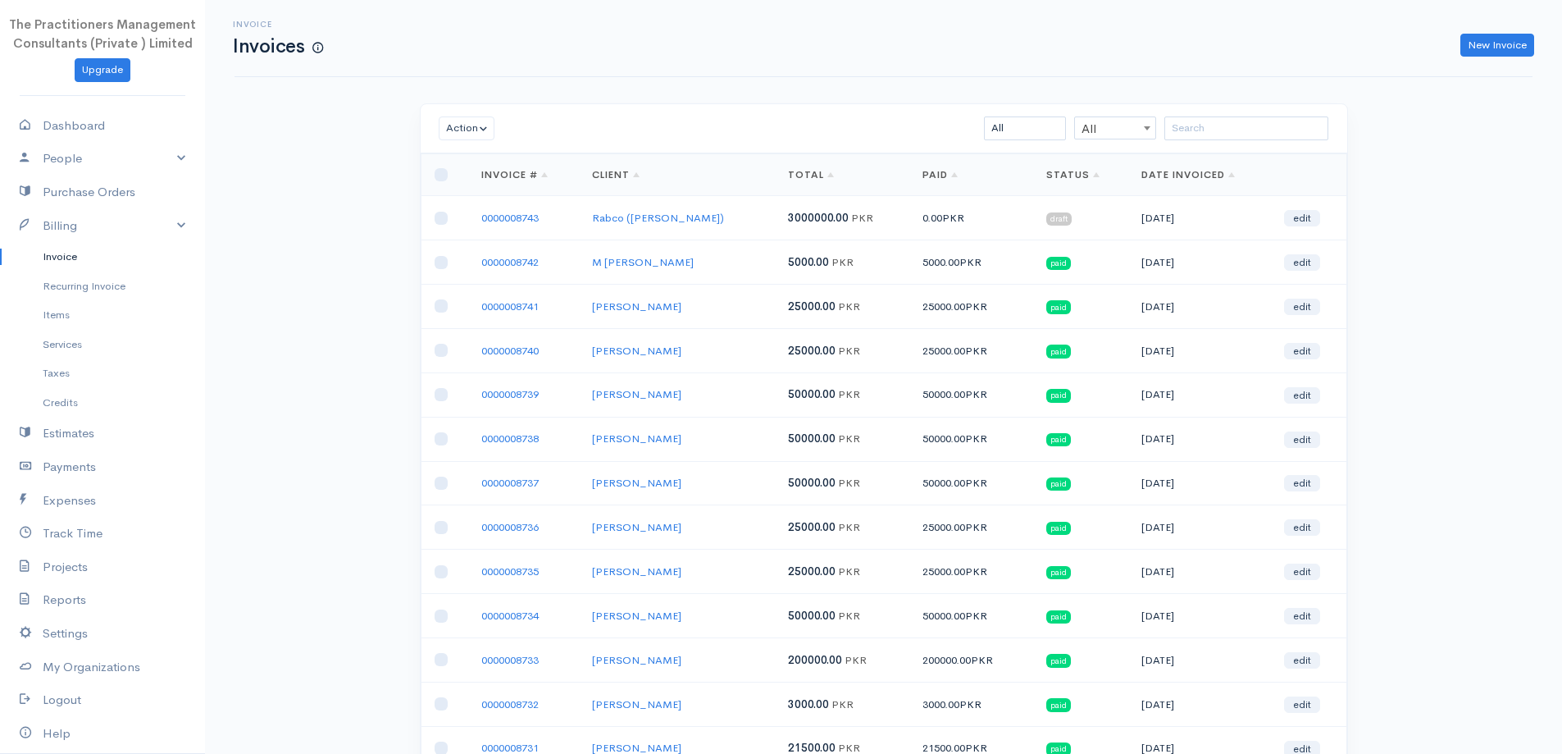
click at [533, 224] on link "0000008743" at bounding box center [509, 218] width 57 height 14
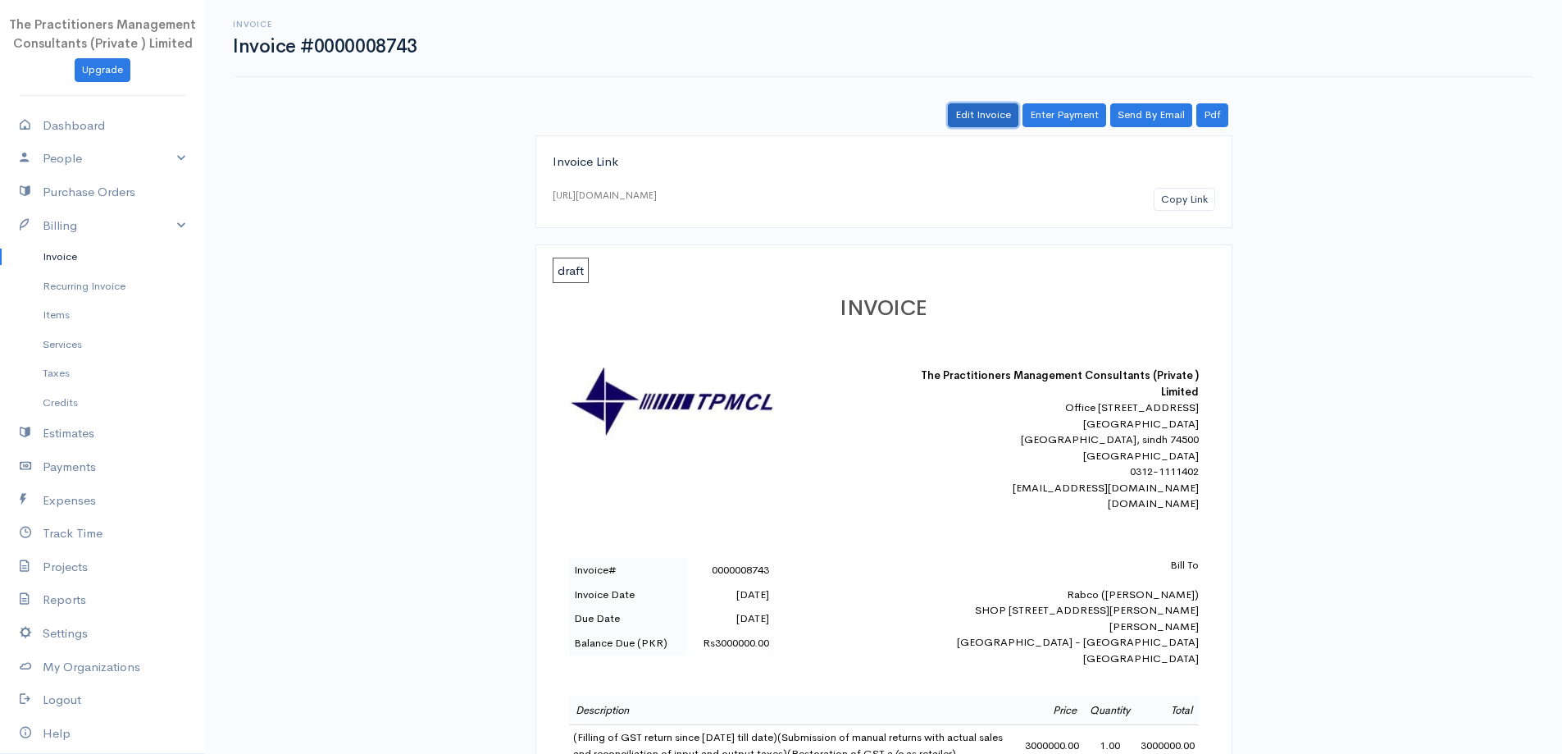
click at [980, 114] on link "Edit Invoice" at bounding box center [983, 115] width 71 height 24
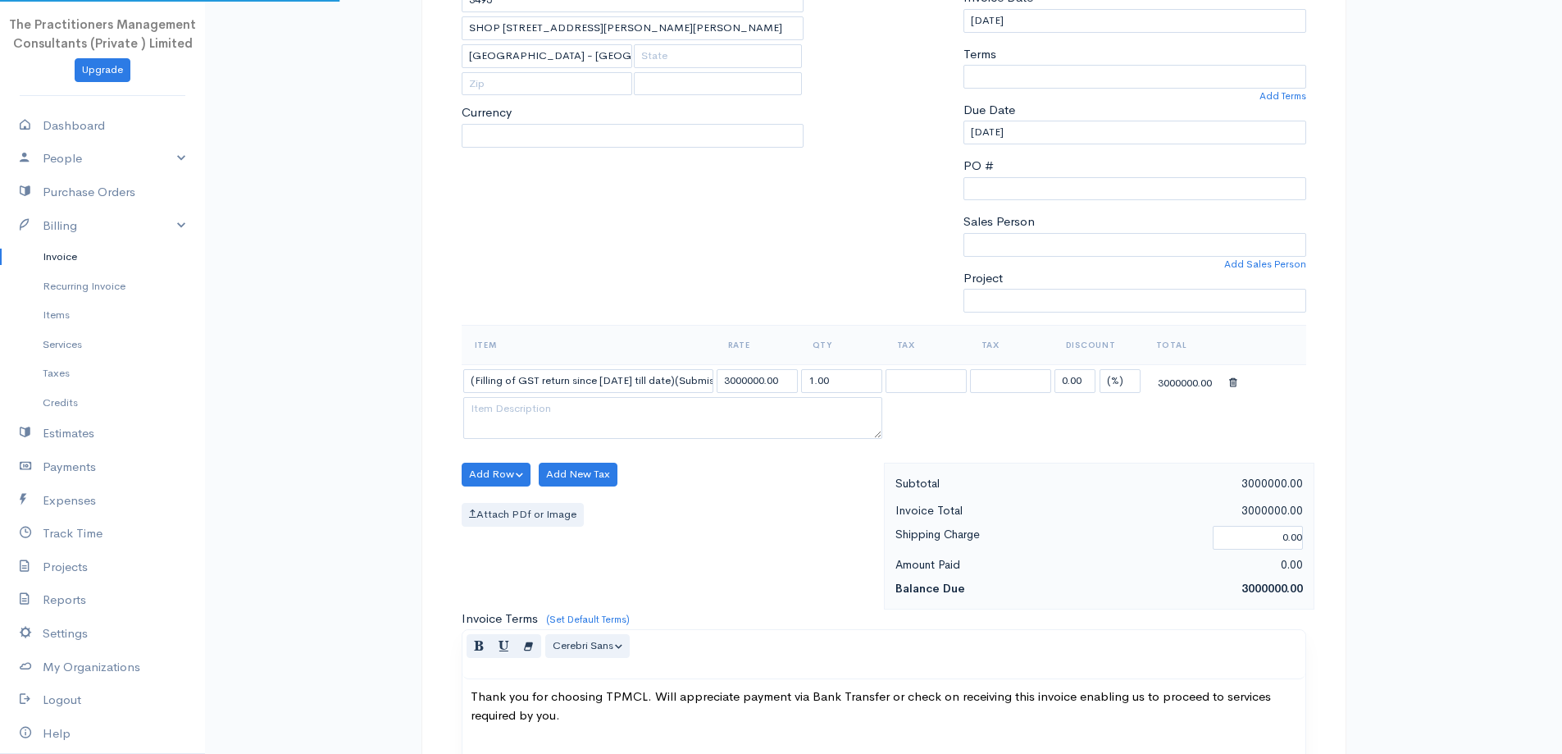
select select "0"
select select
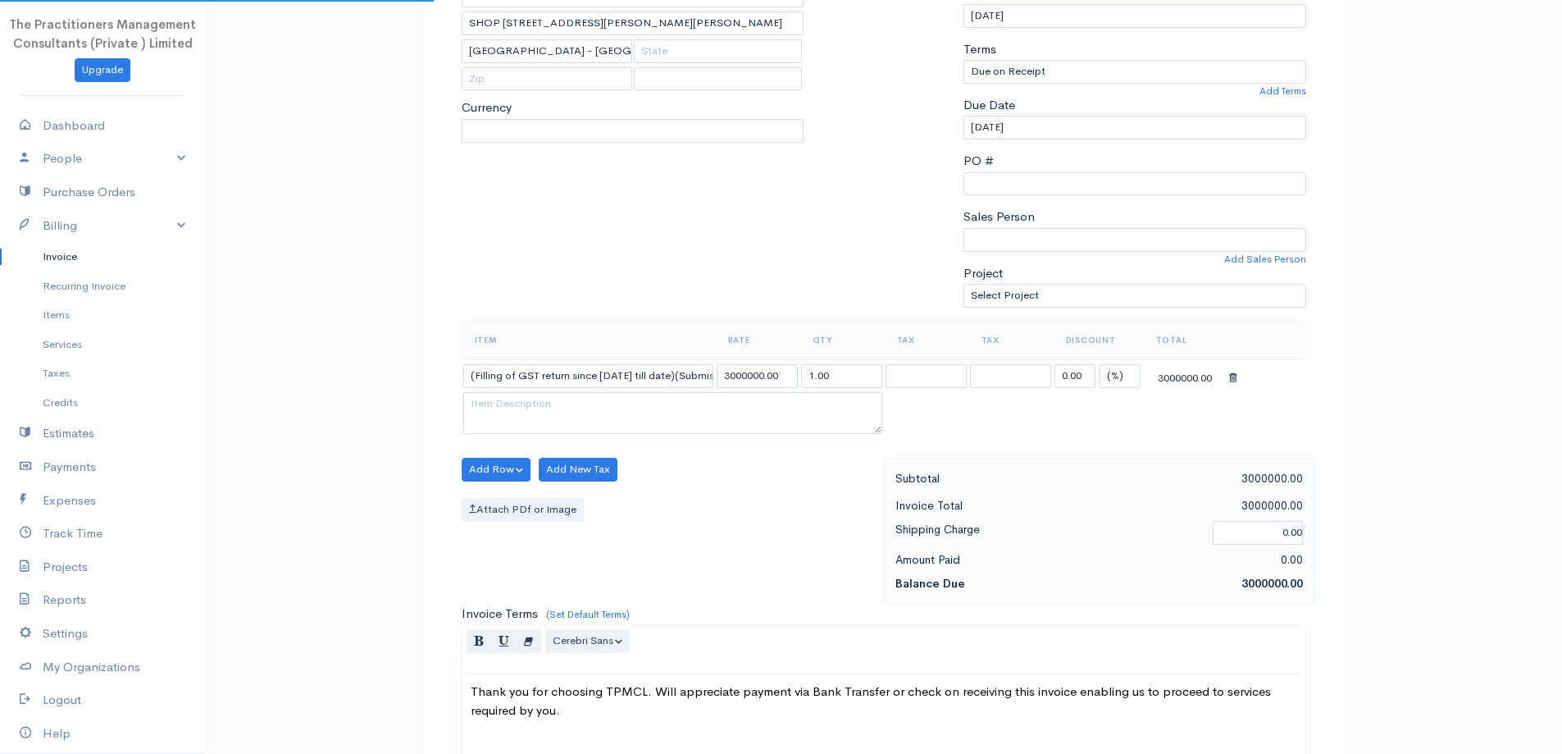
select select "[GEOGRAPHIC_DATA]"
select select "PKR"
click at [600, 369] on input "(Filling of GST return since [DATE] till date)(Submission of manual returns wit…" at bounding box center [588, 376] width 250 height 24
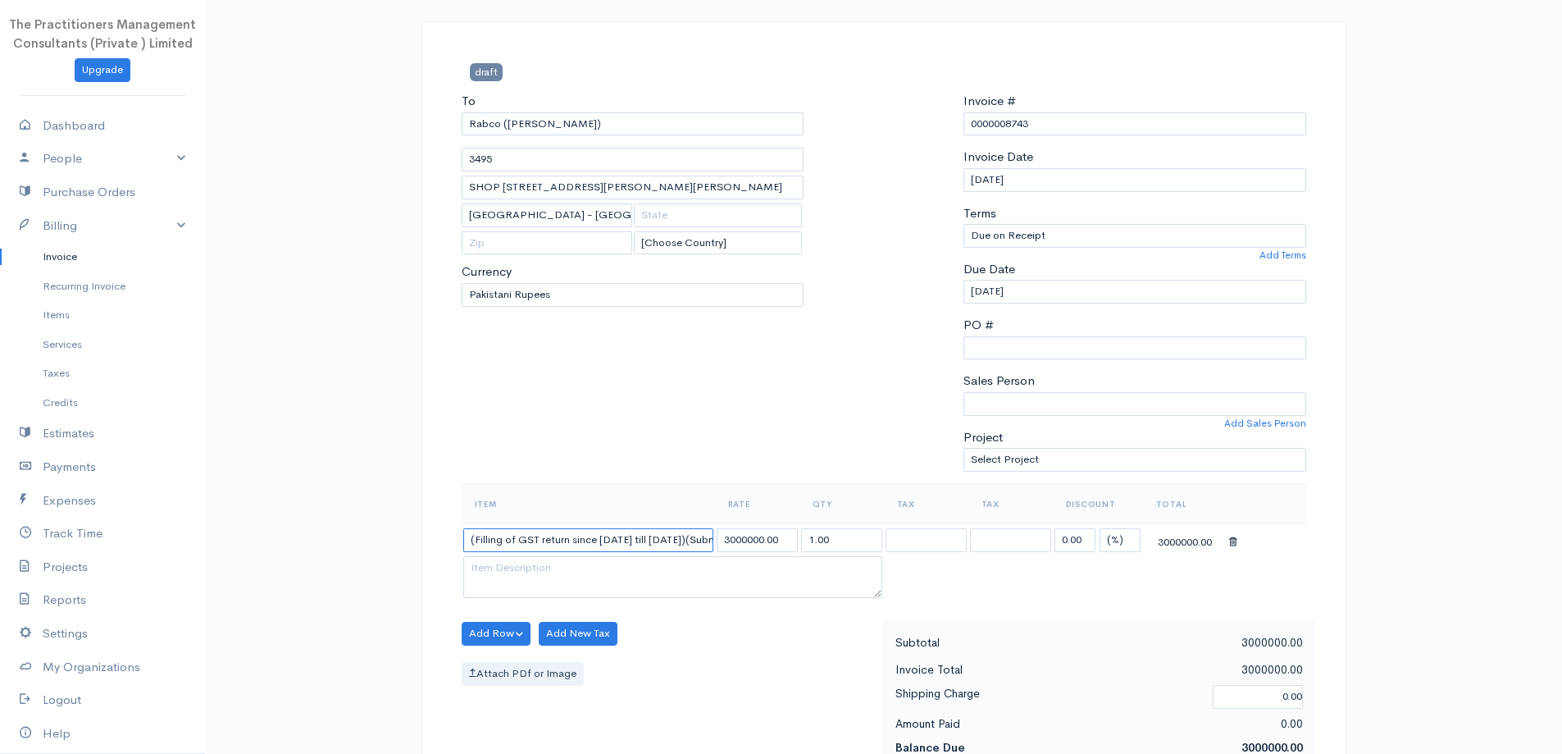
scroll to position [0, 2]
type input "(Filling of GST return since [DATE] till [DATE])(Submission of manual returns w…"
click at [726, 585] on textarea at bounding box center [672, 577] width 419 height 43
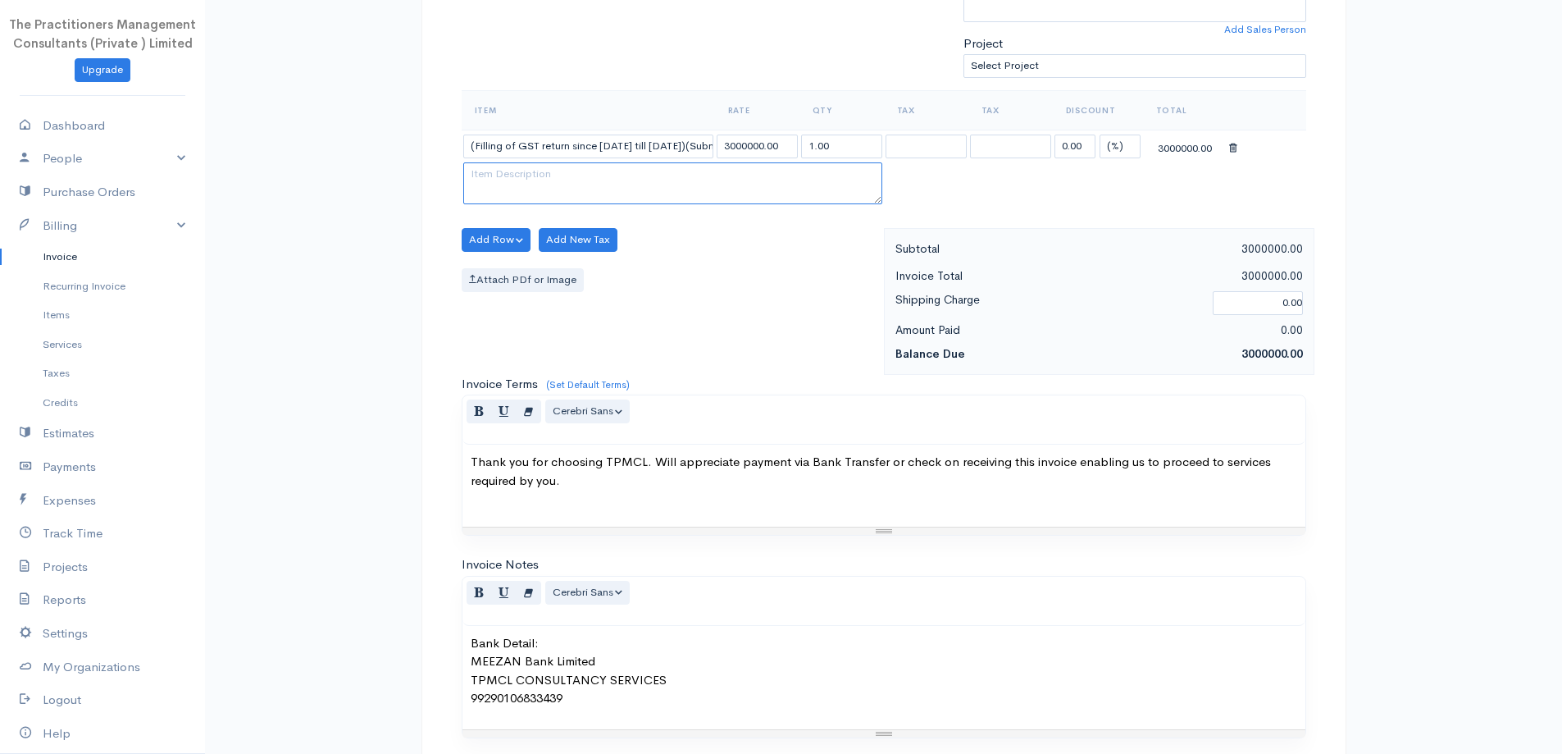
scroll to position [492, 0]
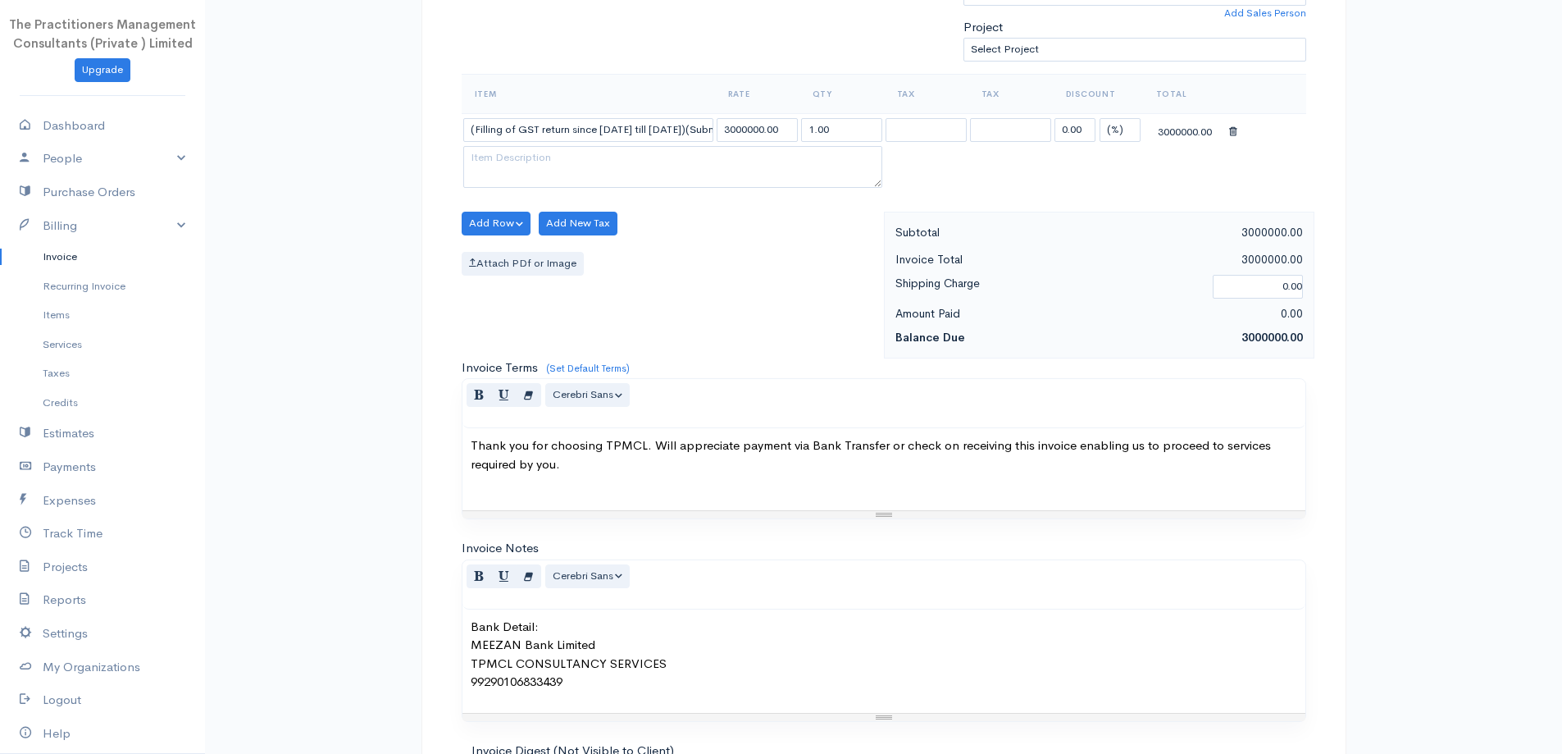
click at [617, 488] on div "Thank you for choosing TPMCL. Will appreciate payment via Bank Transfer or chec…" at bounding box center [883, 469] width 843 height 82
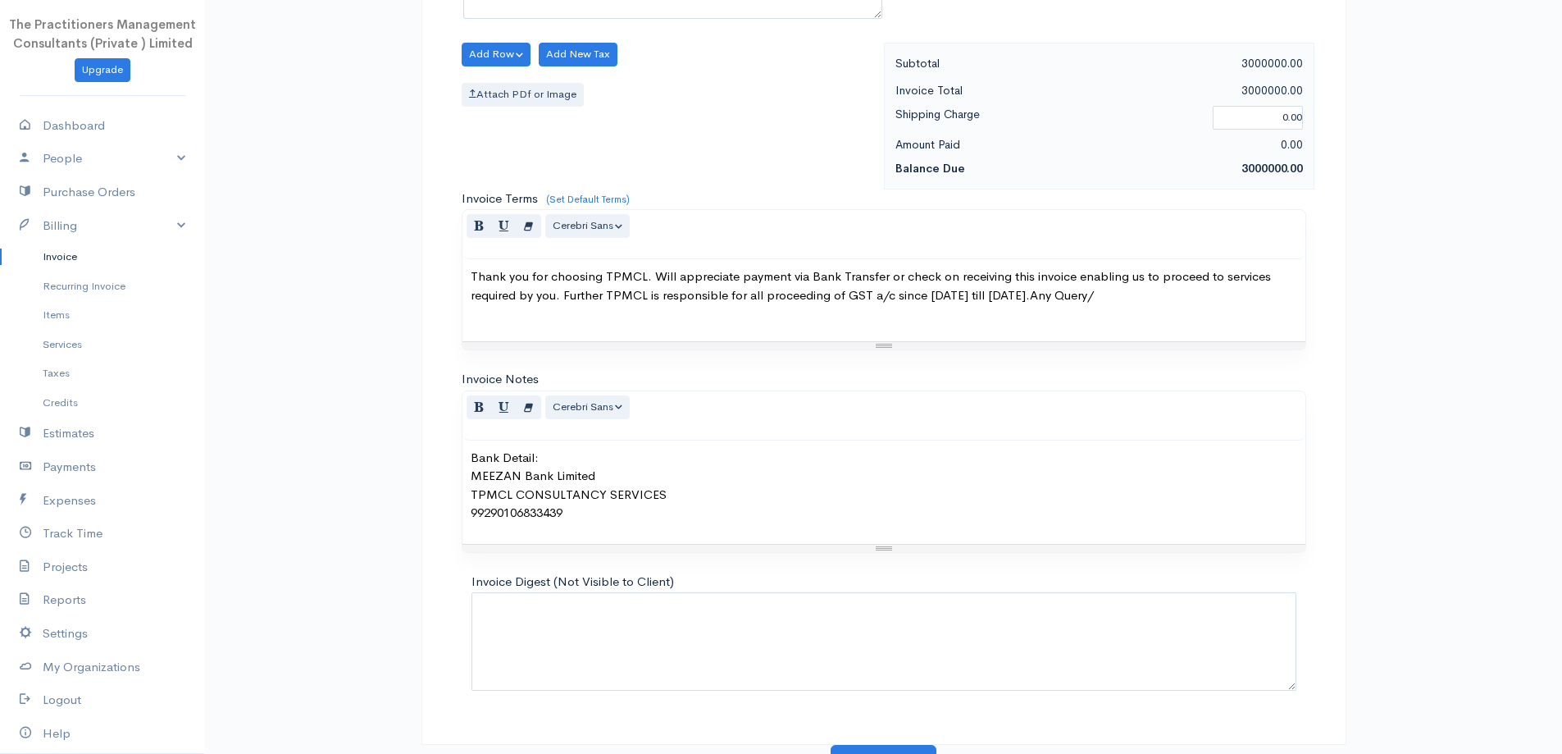
scroll to position [685, 0]
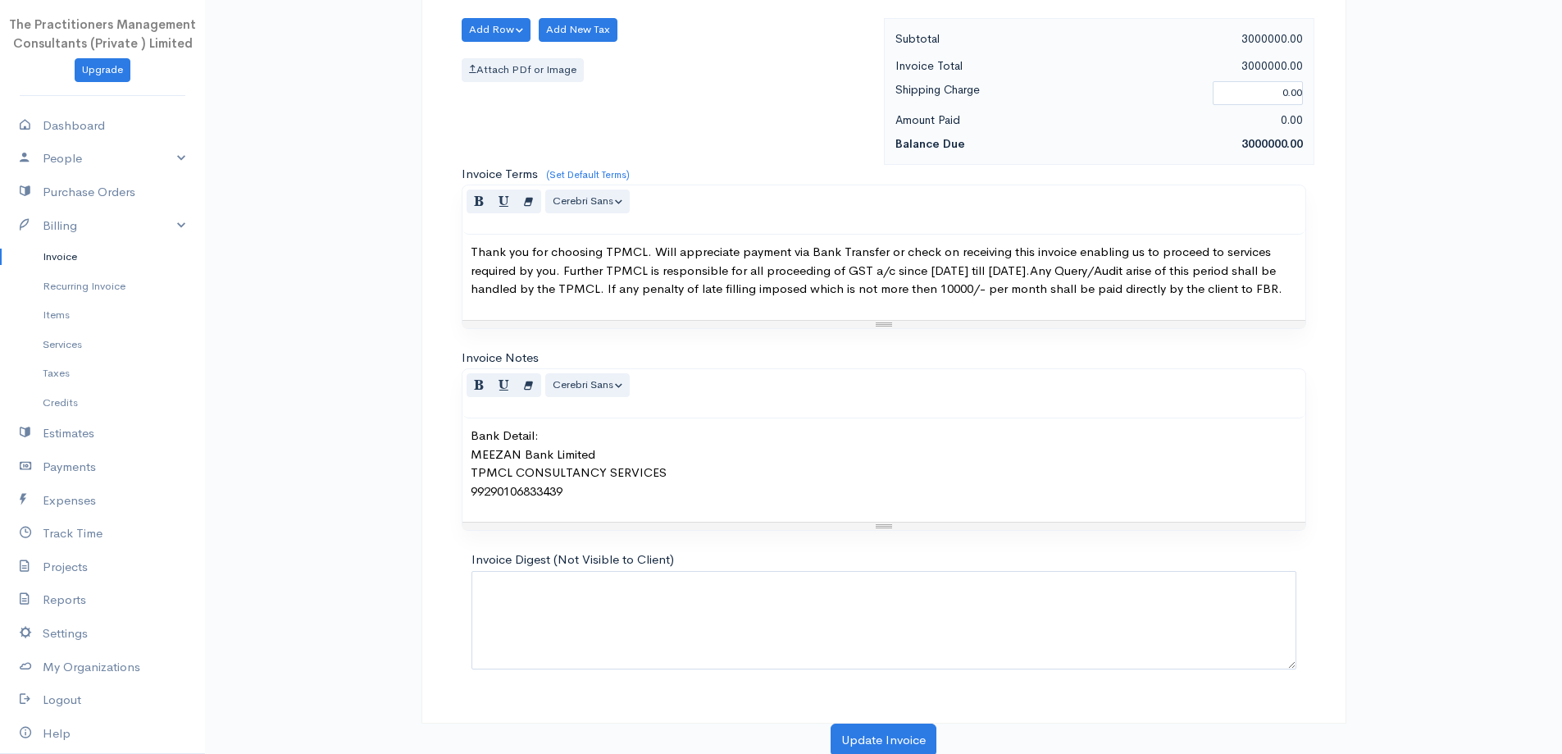
drag, startPoint x: 1130, startPoint y: 273, endPoint x: 1066, endPoint y: 371, distance: 117.4
click at [1066, 371] on div "Invoice Notes <p>Bank Detail:<br>MEEZAN Bank Limited<br>TPMCL CONSULTANCY SERVI…" at bounding box center [884, 439] width 845 height 183
click at [1132, 271] on span "Thank you for choosing TPMCL. Will appreciate payment via Bank Transfer or chec…" at bounding box center [877, 270] width 812 height 52
click at [1113, 348] on div "Invoice Terms (Set Default Terms) <p><span style="font-size: 0.9375rem;">Thank …" at bounding box center [883, 257] width 861 height 184
click at [1127, 276] on span "Thank you for choosing TPMCL. Will appreciate payment via Bank Transfer or chec…" at bounding box center [877, 270] width 812 height 52
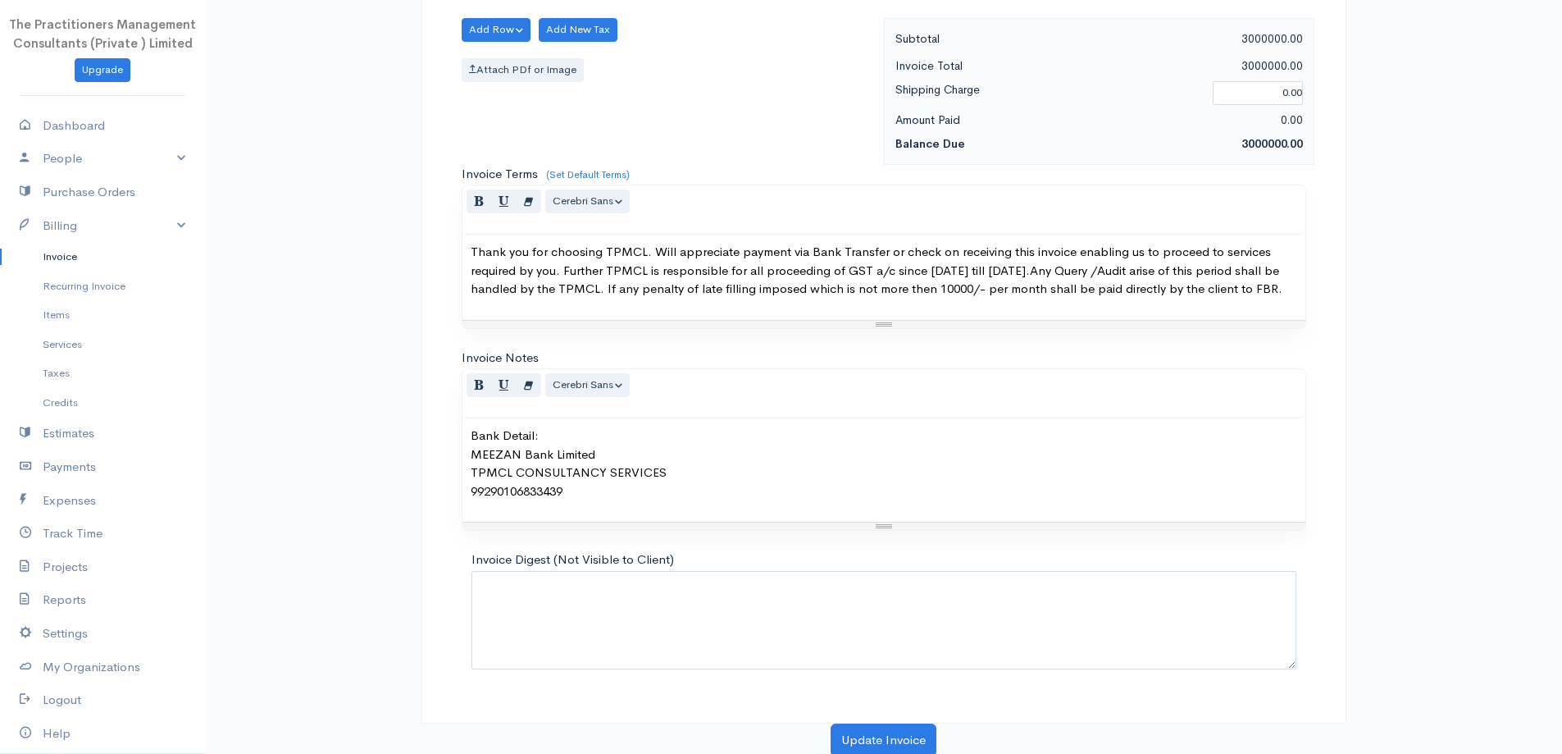
click at [1138, 274] on span "Thank you for choosing TPMCL. Will appreciate payment via Bank Transfer or chec…" at bounding box center [877, 270] width 812 height 52
click at [881, 739] on button "Update Invoice" at bounding box center [884, 738] width 106 height 34
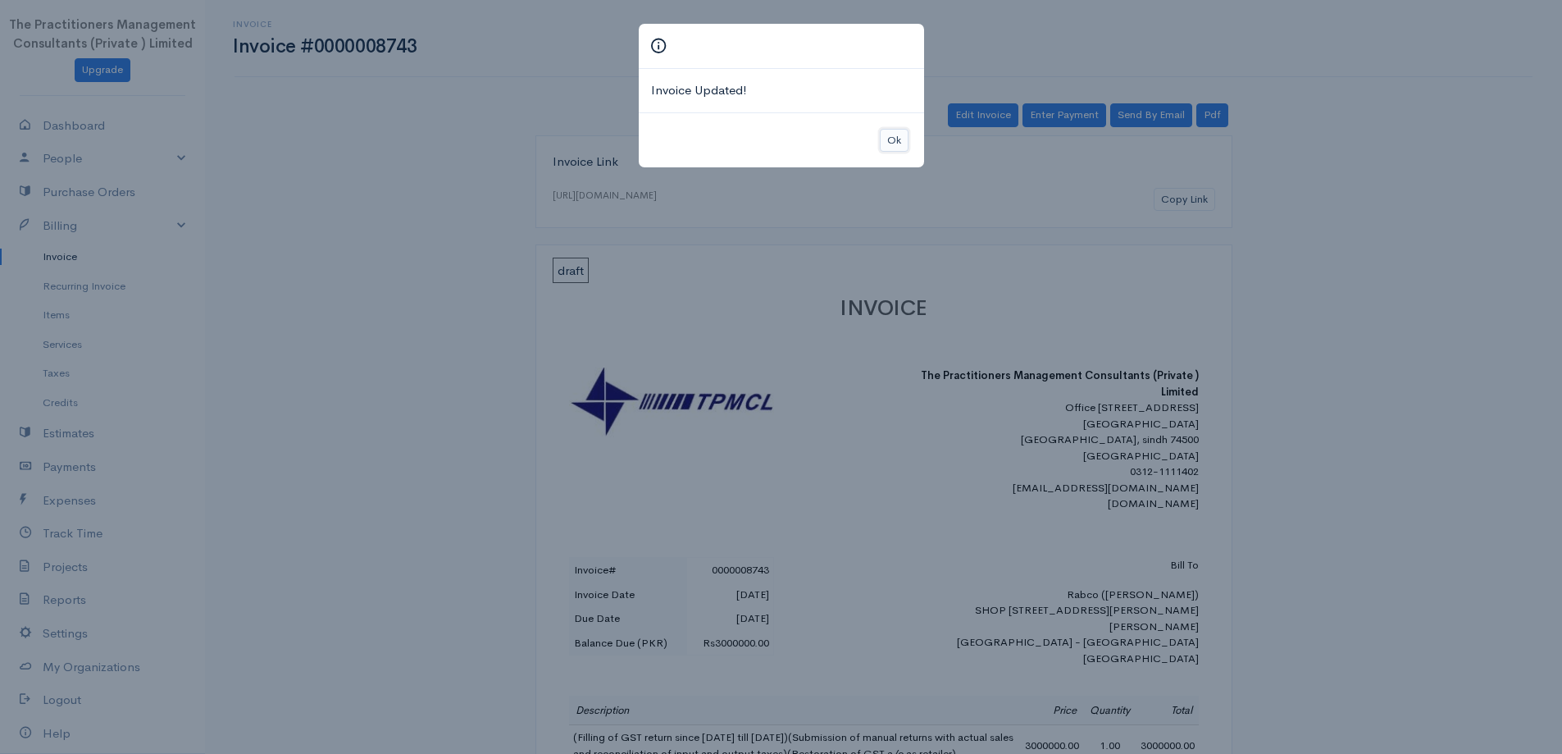
click at [904, 139] on button "Ok" at bounding box center [894, 141] width 29 height 24
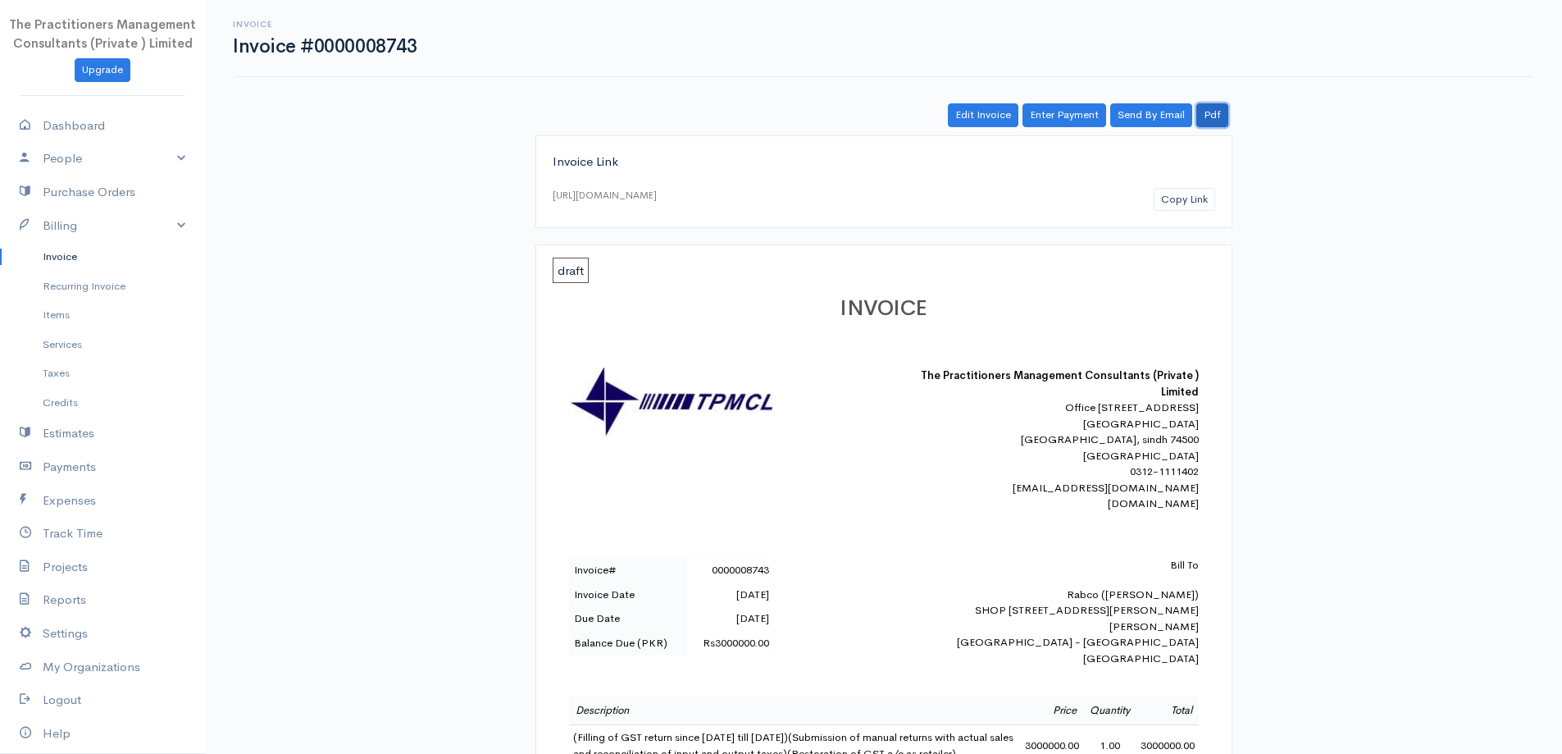
click at [1224, 119] on link "Pdf" at bounding box center [1212, 115] width 32 height 24
